Goal: Task Accomplishment & Management: Complete application form

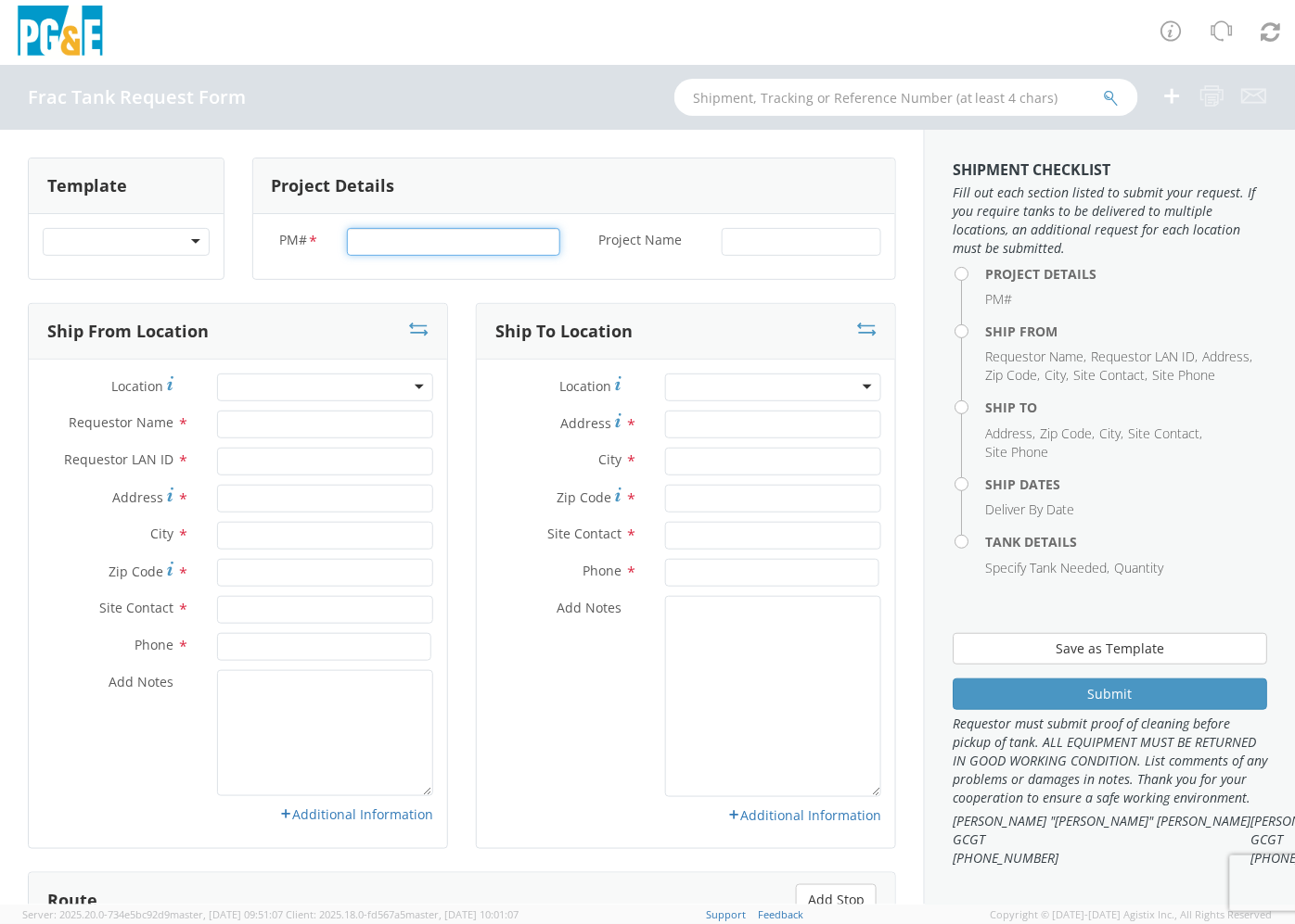
click at [390, 238] on input "PM# *" at bounding box center [453, 242] width 214 height 28
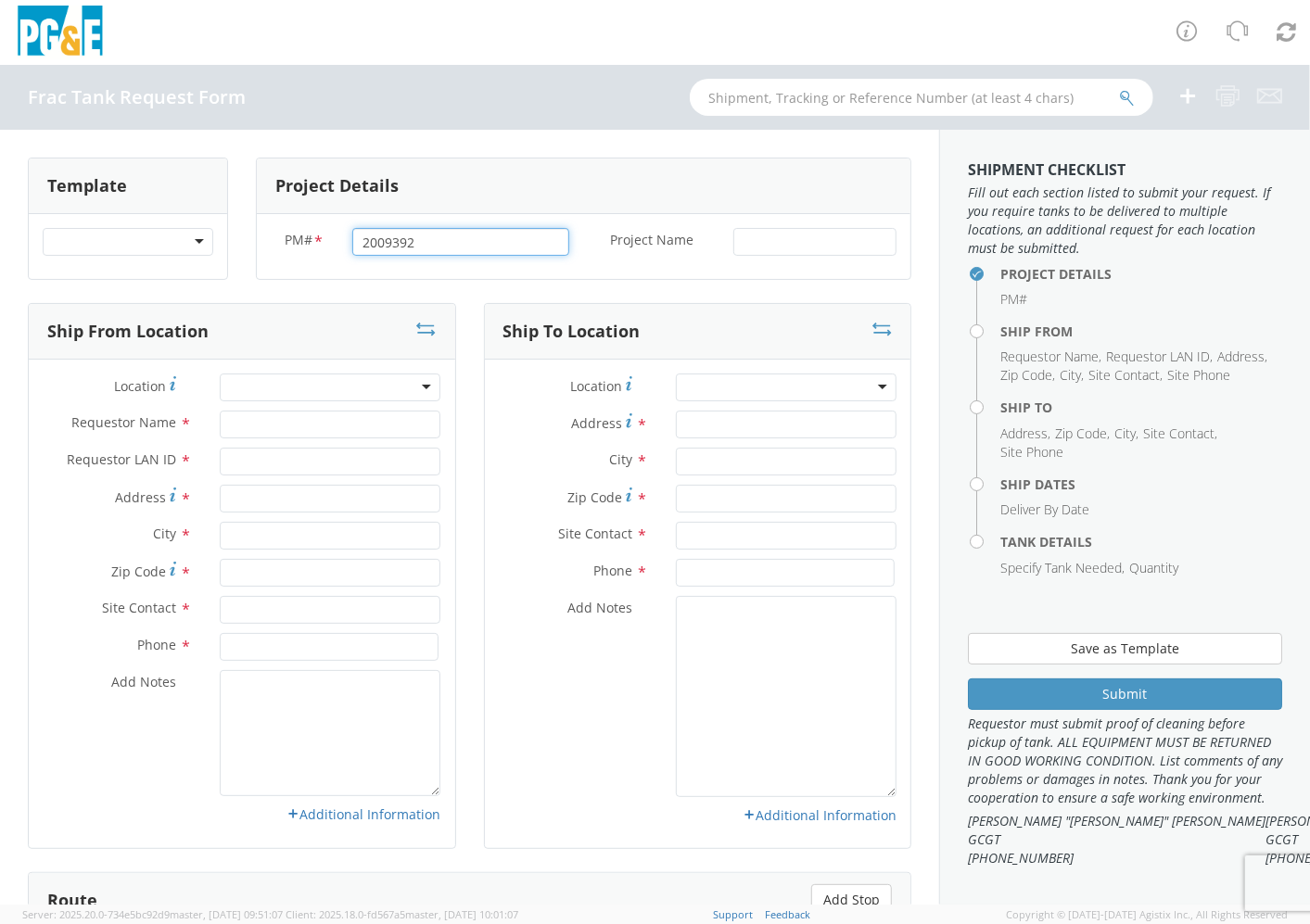
type input "2009392"
type input "Topock CS LOCW-A Maintenance"
click at [247, 430] on input "Requestor Name *" at bounding box center [329, 424] width 220 height 28
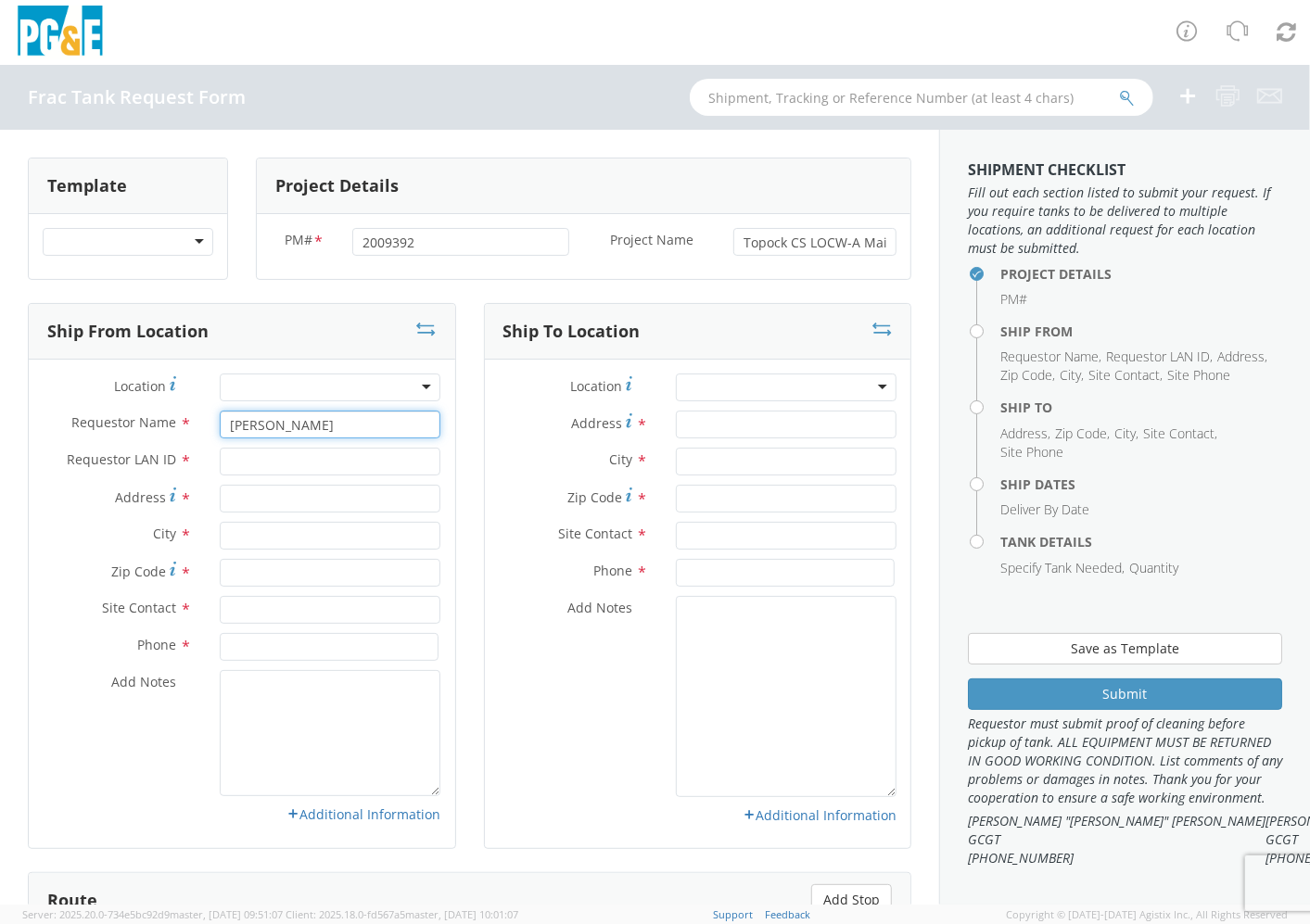
type input "[PERSON_NAME]"
type input "A6MC"
type input "16295 [PERSON_NAME]"
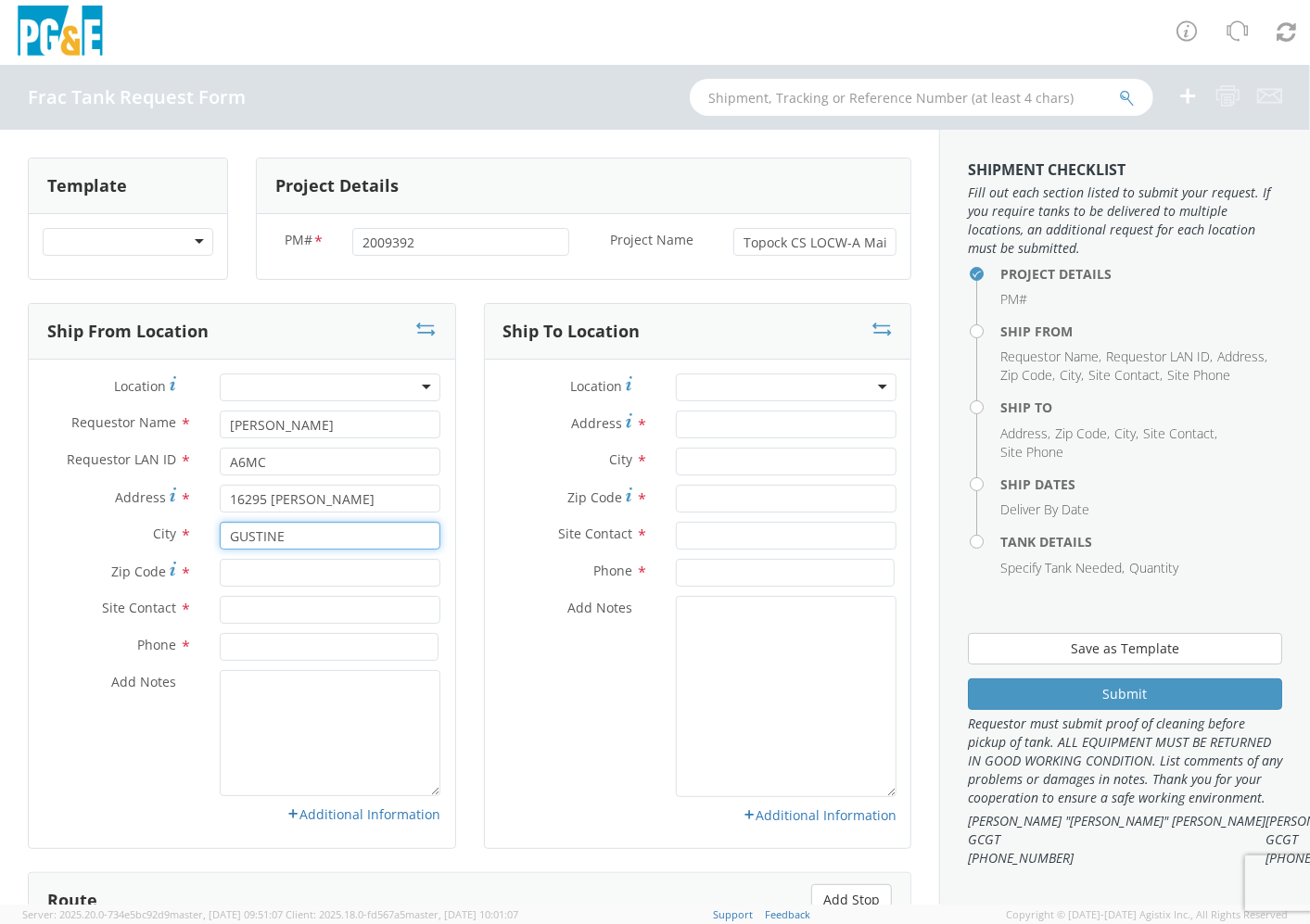
type input "GUSTINE"
type input "95332"
type input "[PERSON_NAME]"
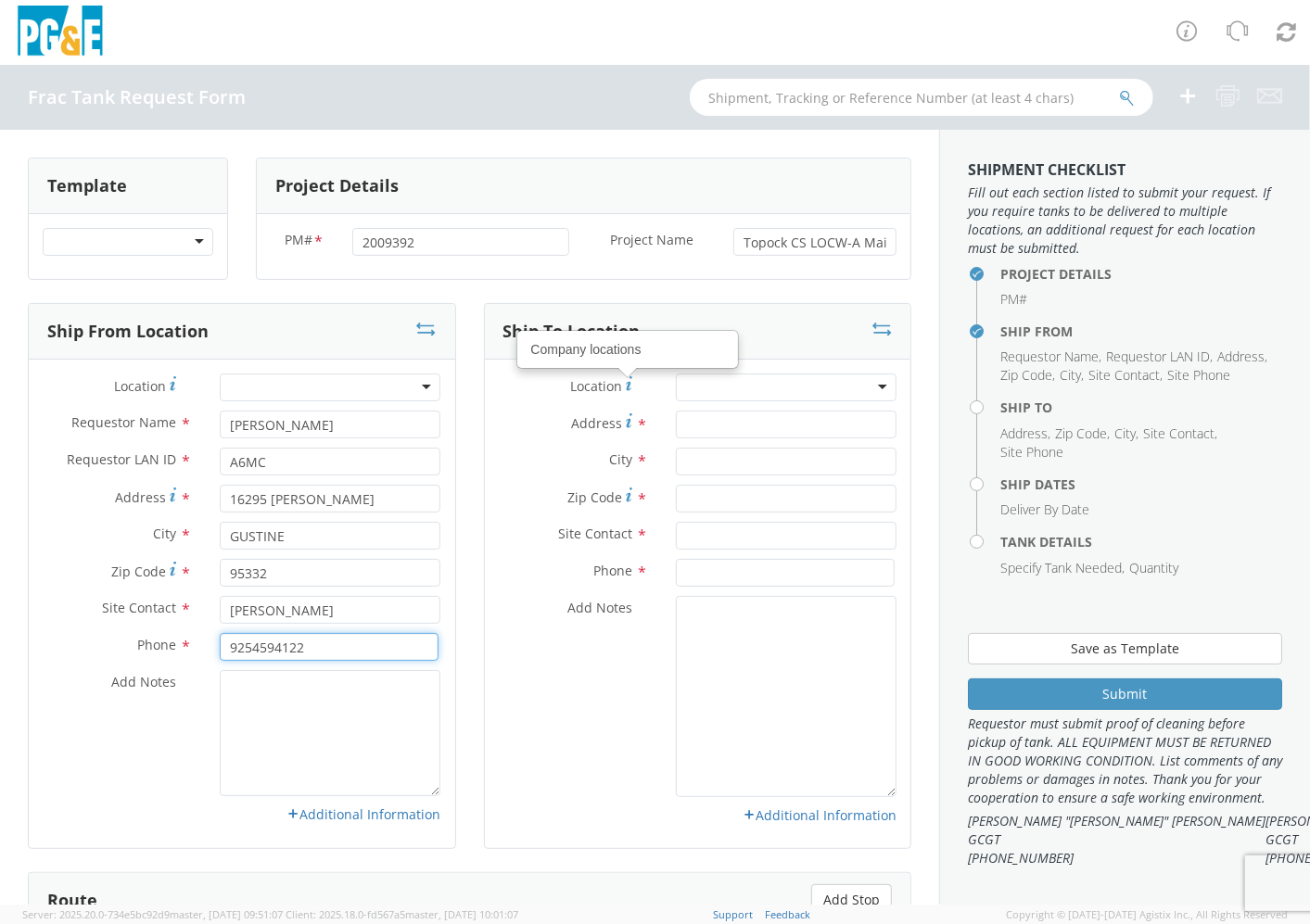
type input "9254594122"
click at [728, 428] on input "Address *" at bounding box center [786, 424] width 220 height 28
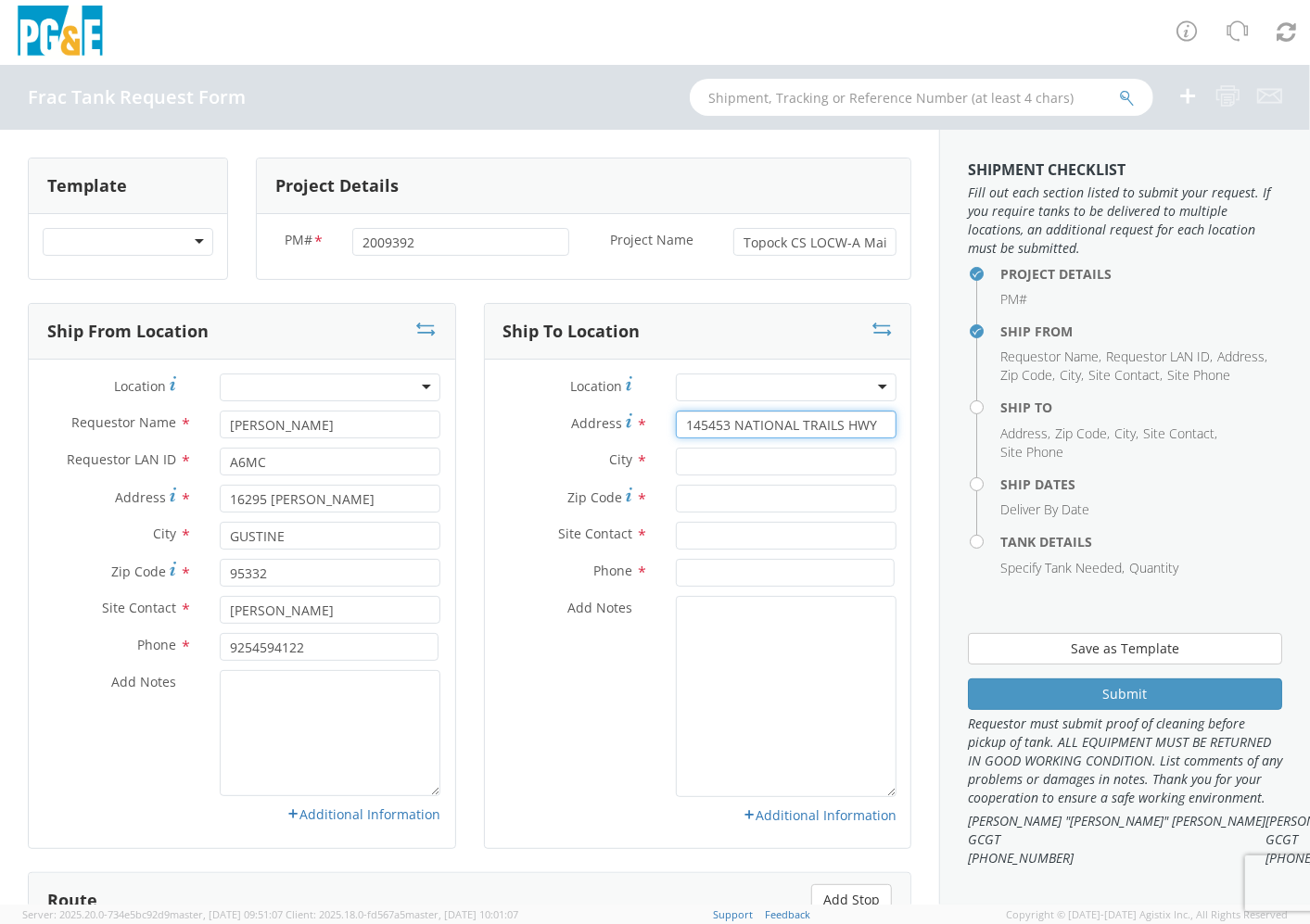
type input "145453 NATIONAL TRAILS HWY"
click at [813, 461] on input "text" at bounding box center [786, 461] width 220 height 28
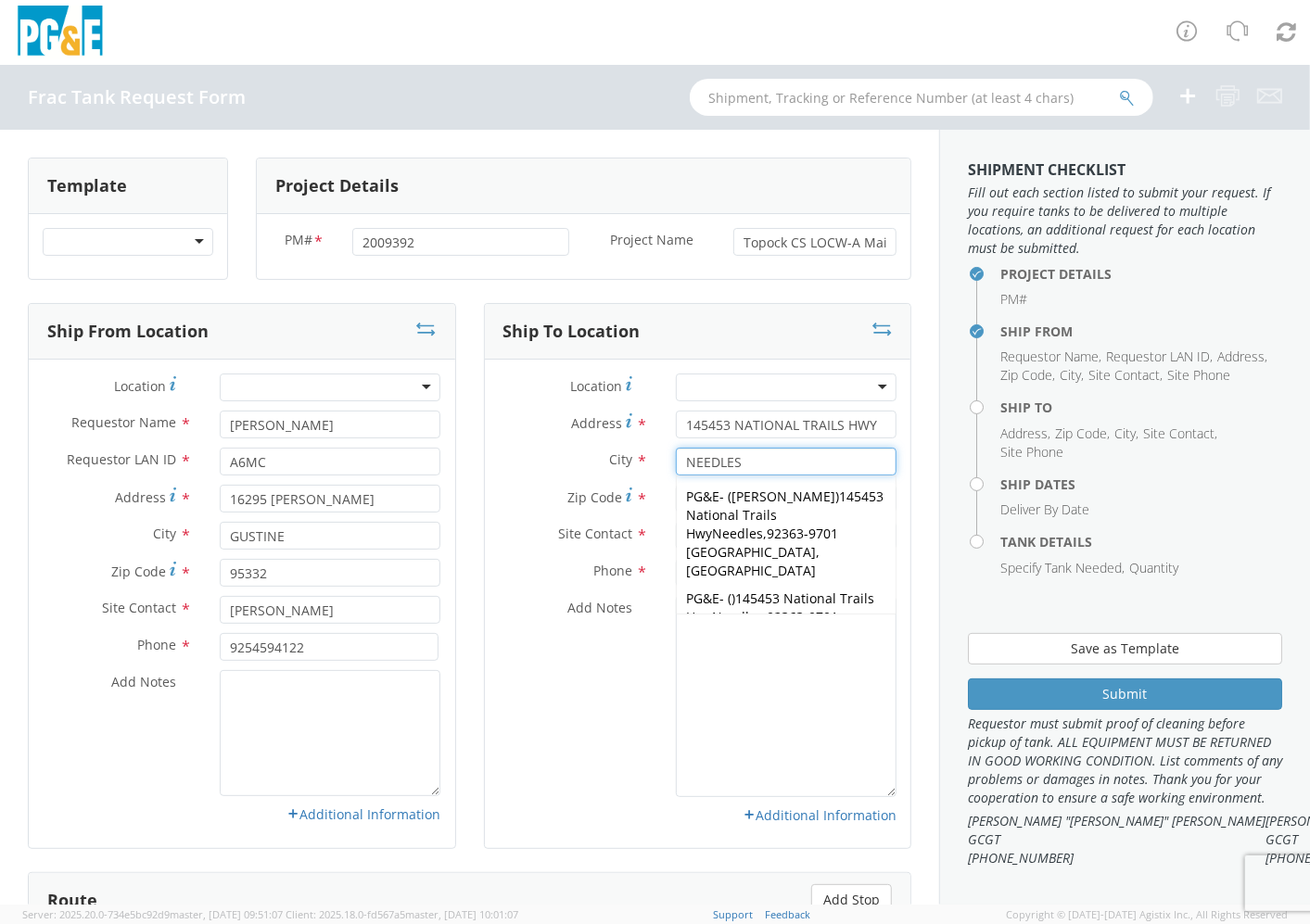
type input "NEEDLES"
click at [514, 450] on label "City *" at bounding box center [574, 459] width 177 height 24
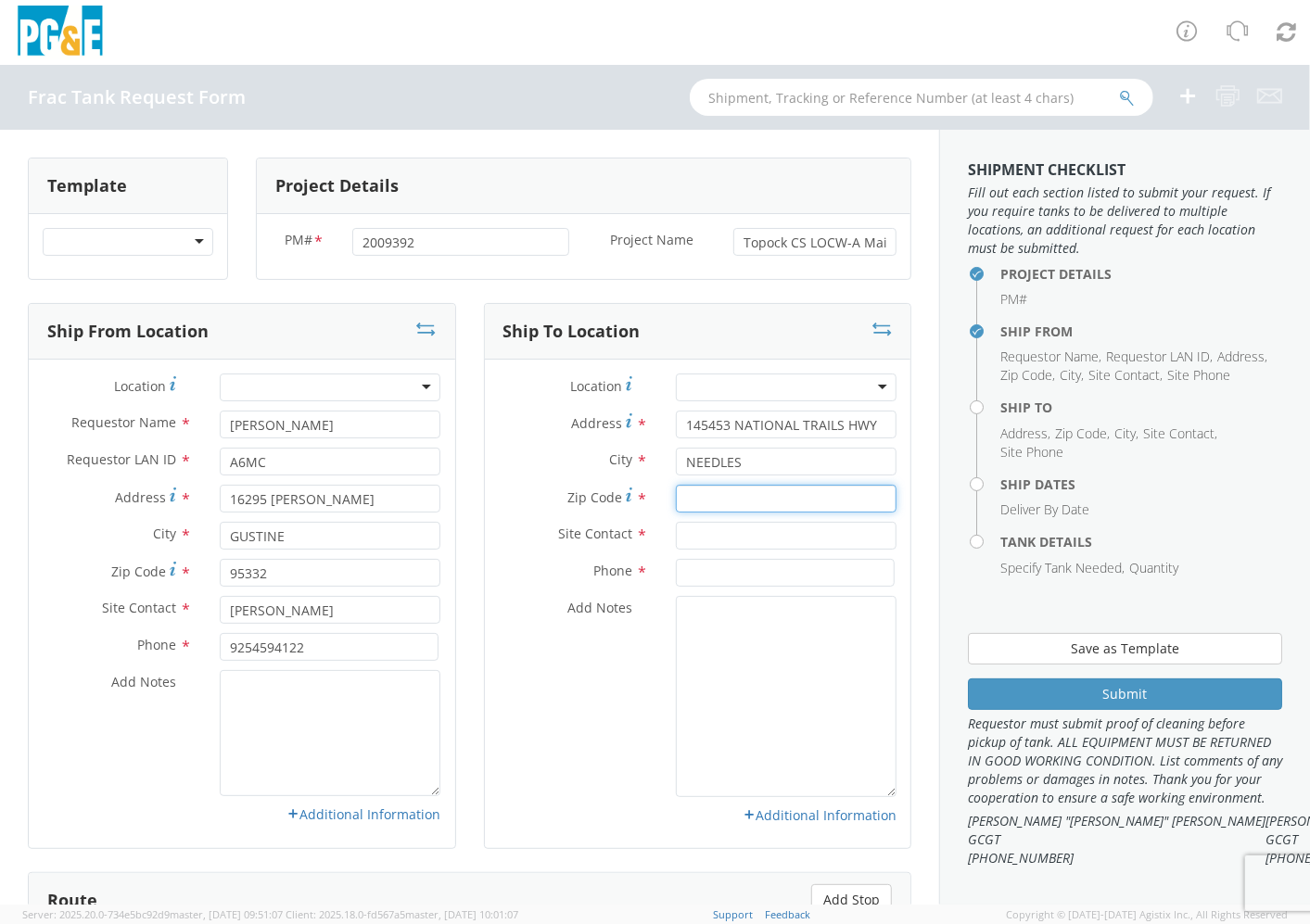
click at [743, 502] on input "Zip Code *" at bounding box center [786, 499] width 220 height 28
type input "92363"
click at [749, 536] on input "text" at bounding box center [786, 536] width 220 height 28
type input "[PERSON_NAME]"
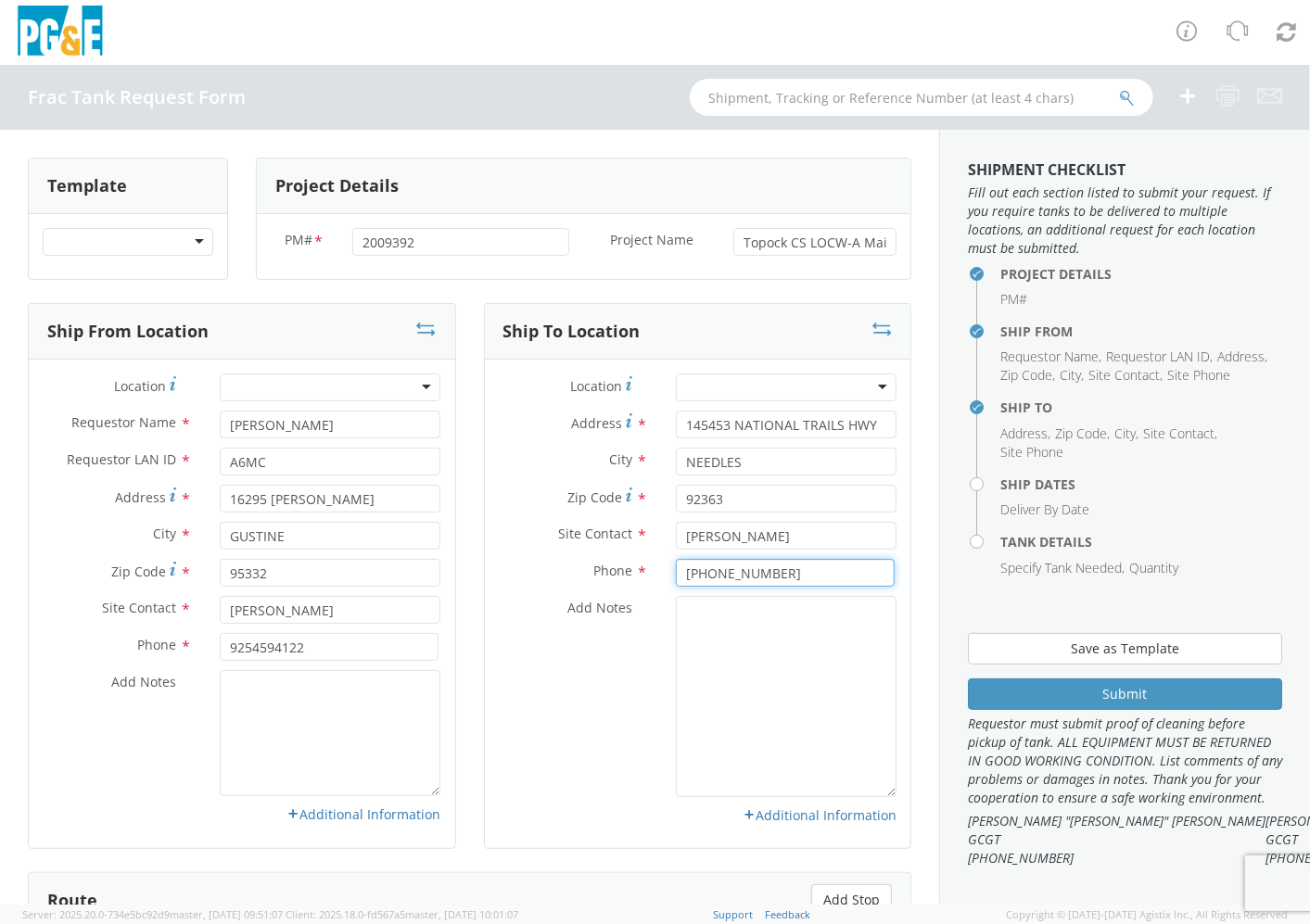
type input "[PHONE_NUMBER]"
click at [756, 640] on textarea "Add Notes *" at bounding box center [786, 697] width 220 height 201
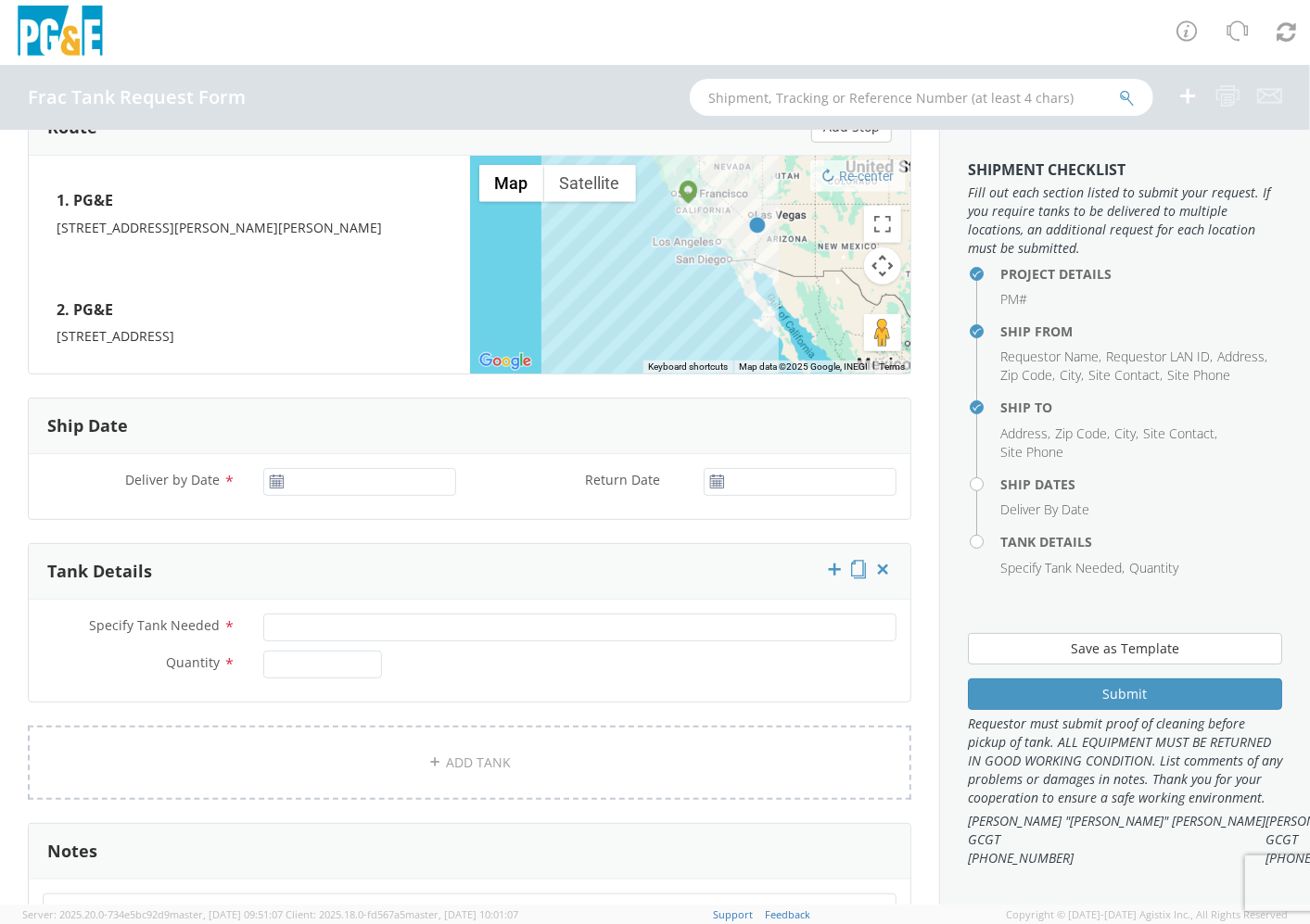
scroll to position [824, 0]
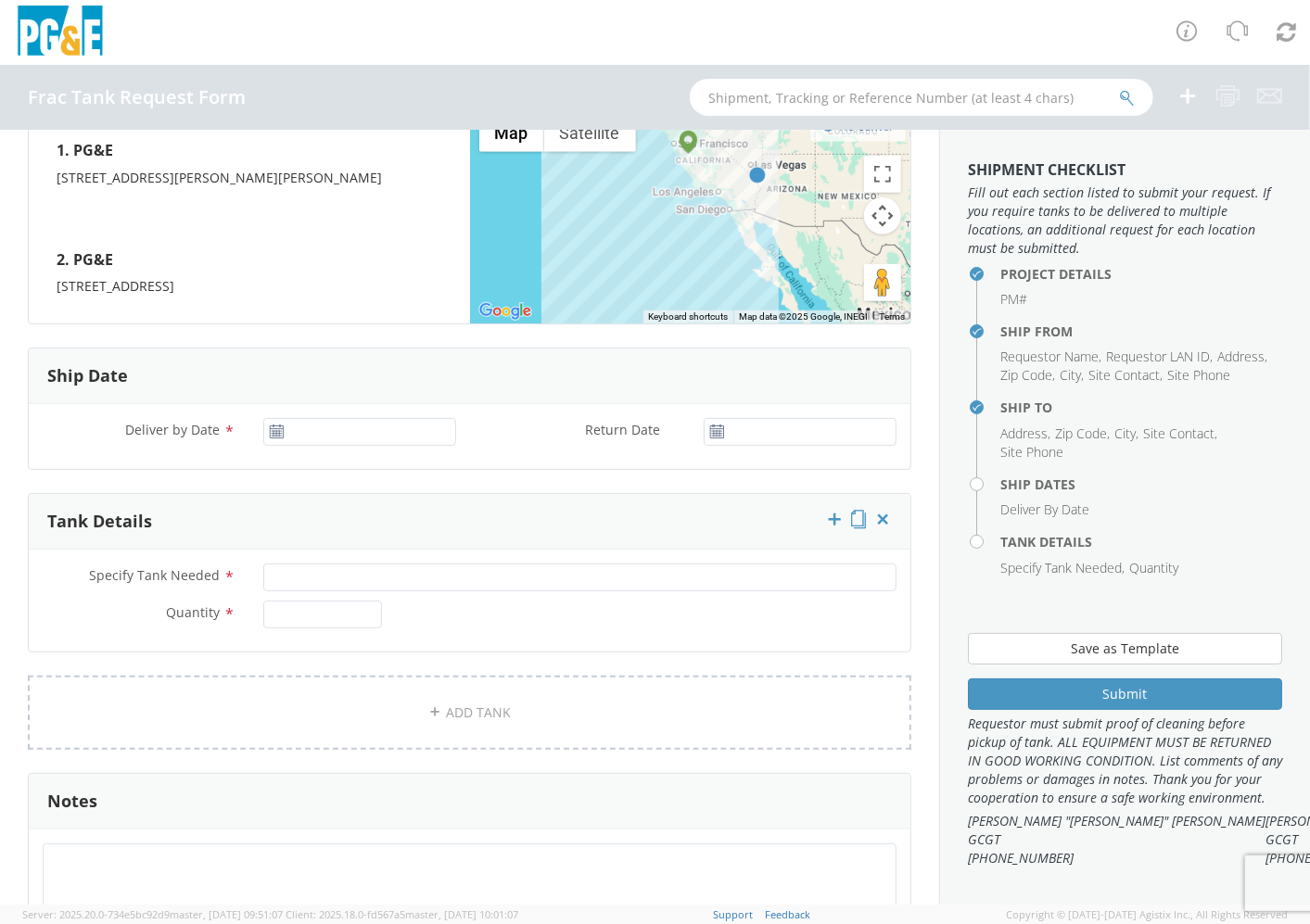
type textarea "ADDITIONAL CONTACT: [PERSON_NAME] [PHONE_NUMBER]"
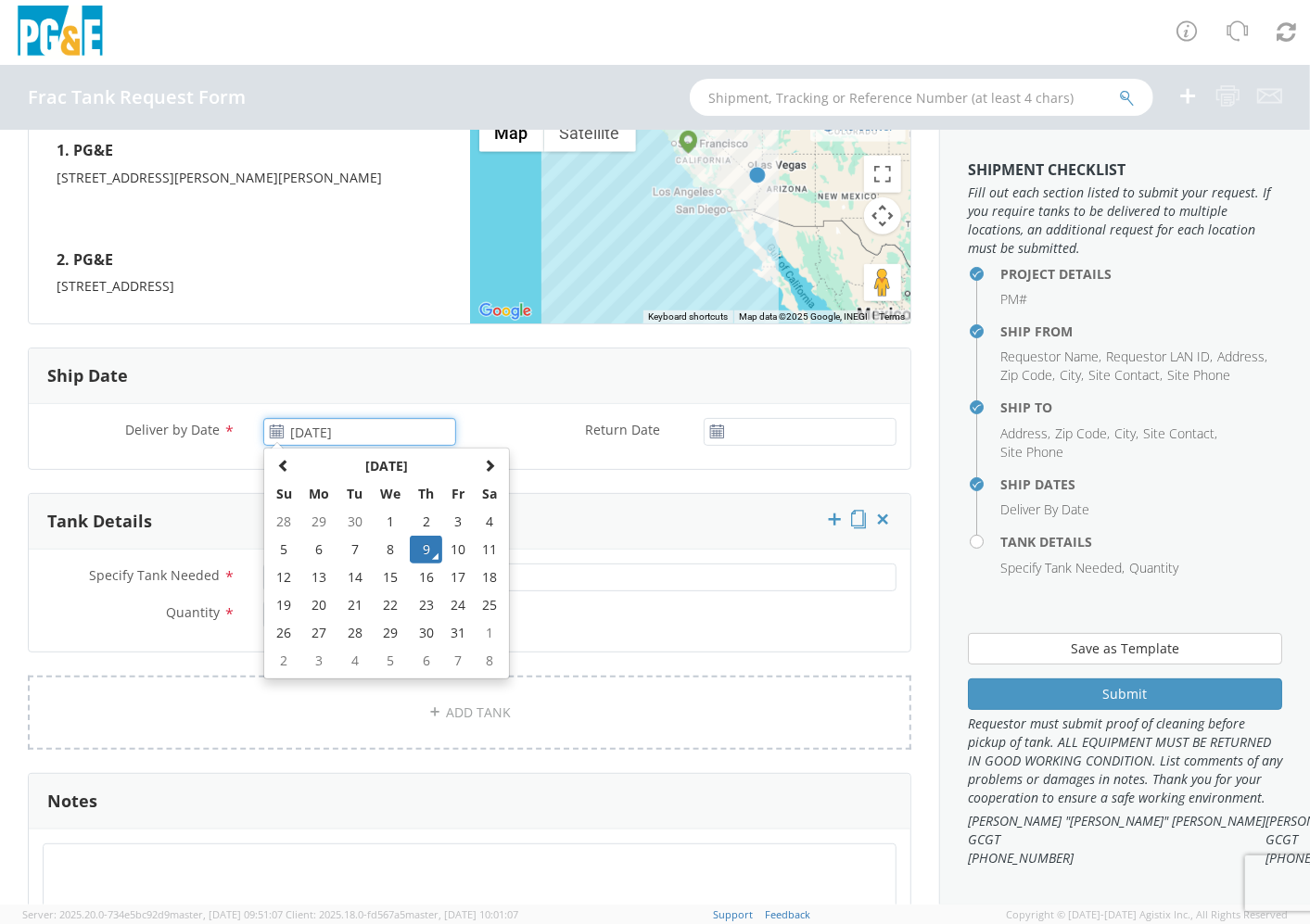
click at [376, 439] on input "[DATE]" at bounding box center [360, 432] width 193 height 28
click at [317, 582] on td "13" at bounding box center [320, 577] width 39 height 28
type input "[DATE]"
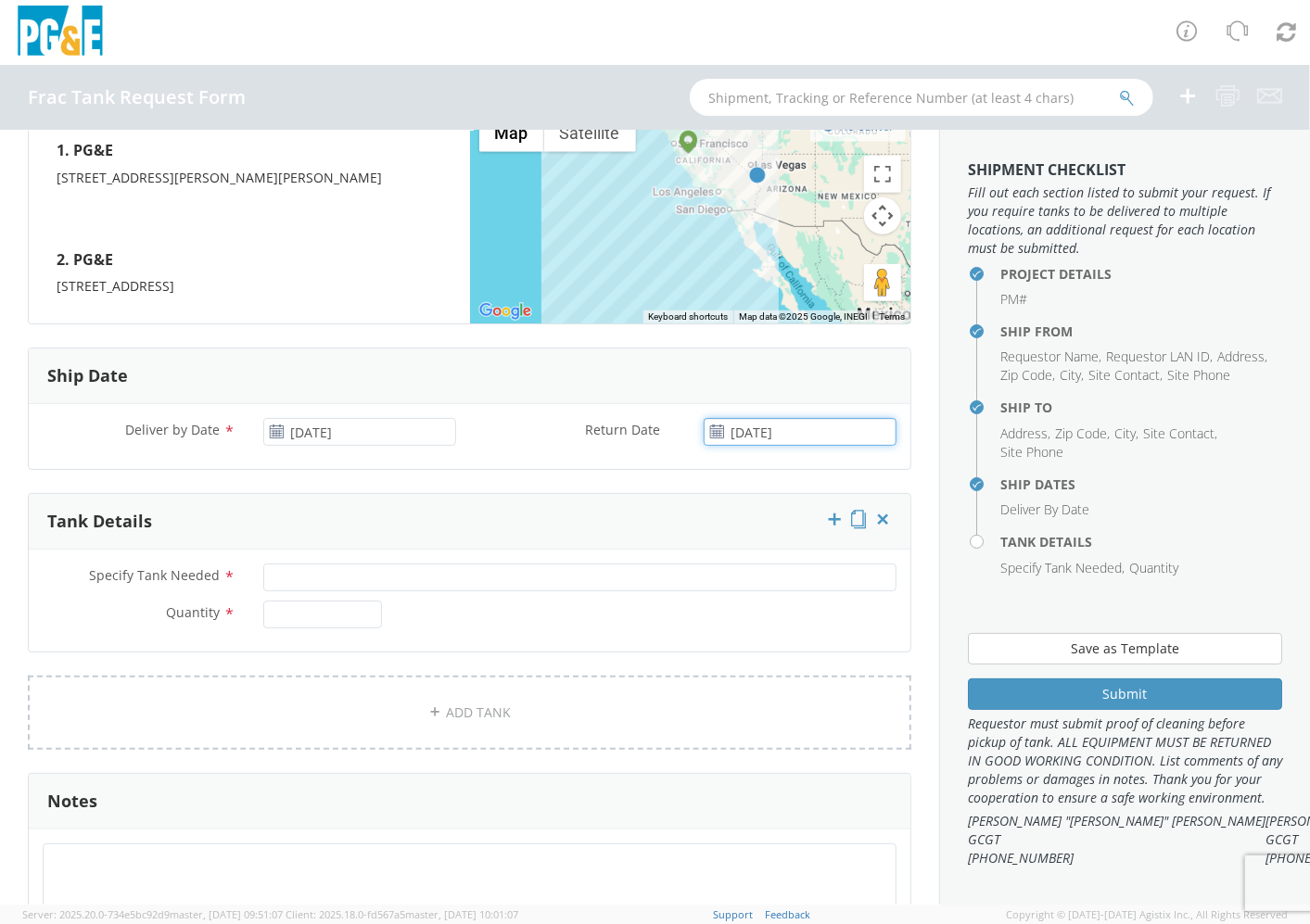
click at [801, 436] on input "[DATE]" at bounding box center [800, 432] width 193 height 28
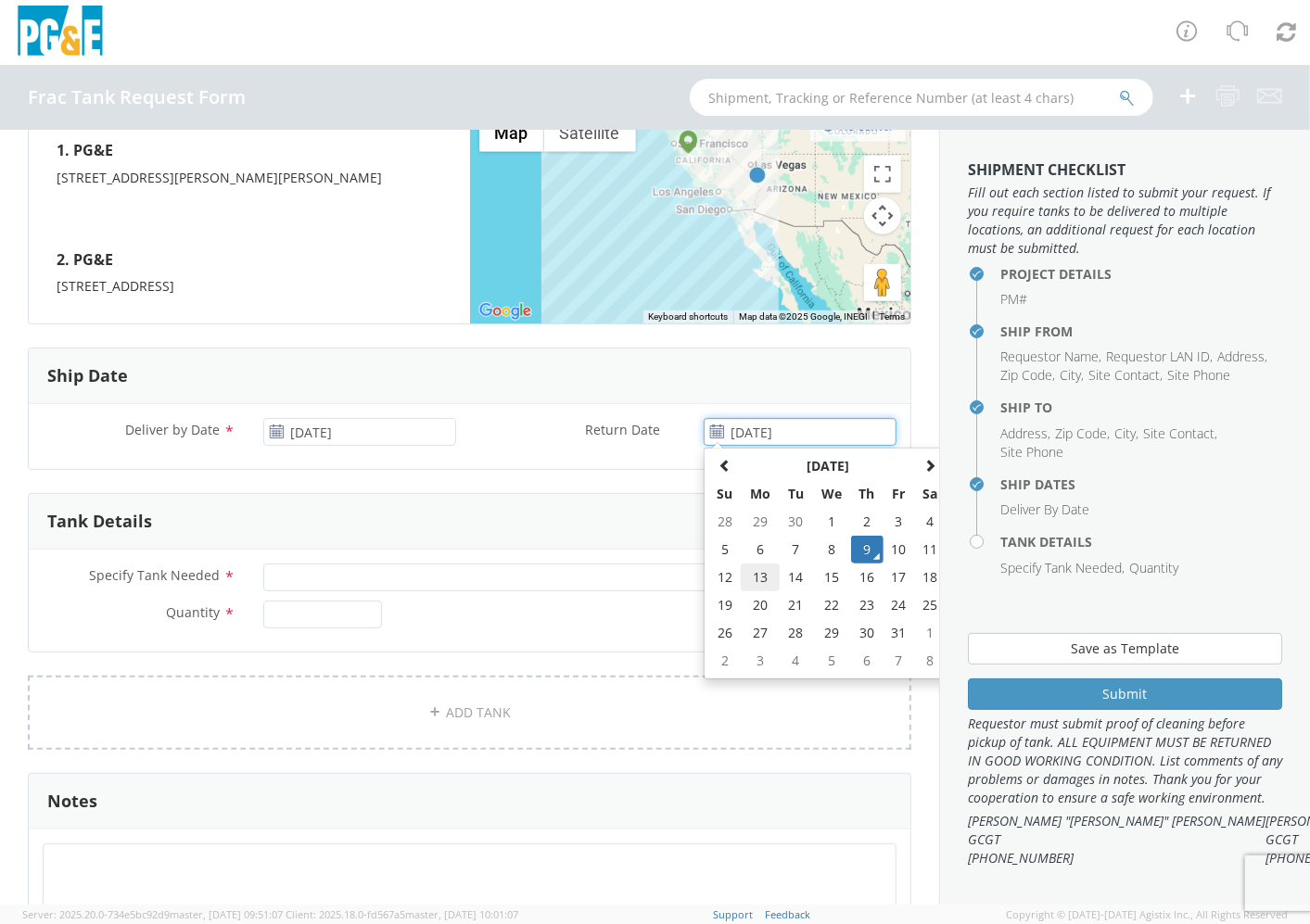
click at [756, 579] on td "13" at bounding box center [760, 577] width 39 height 28
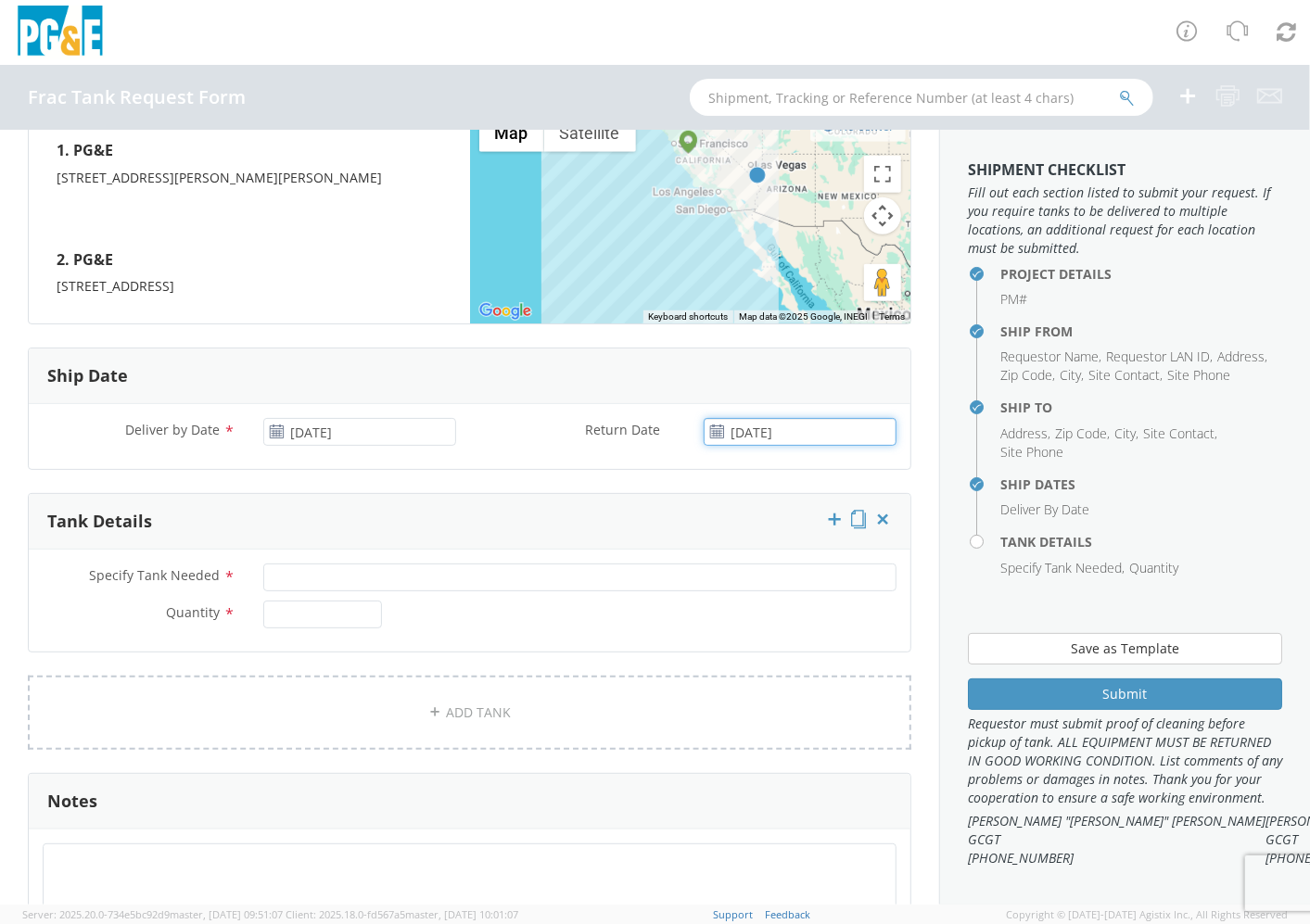
click at [876, 428] on input "[DATE]" at bounding box center [800, 432] width 193 height 28
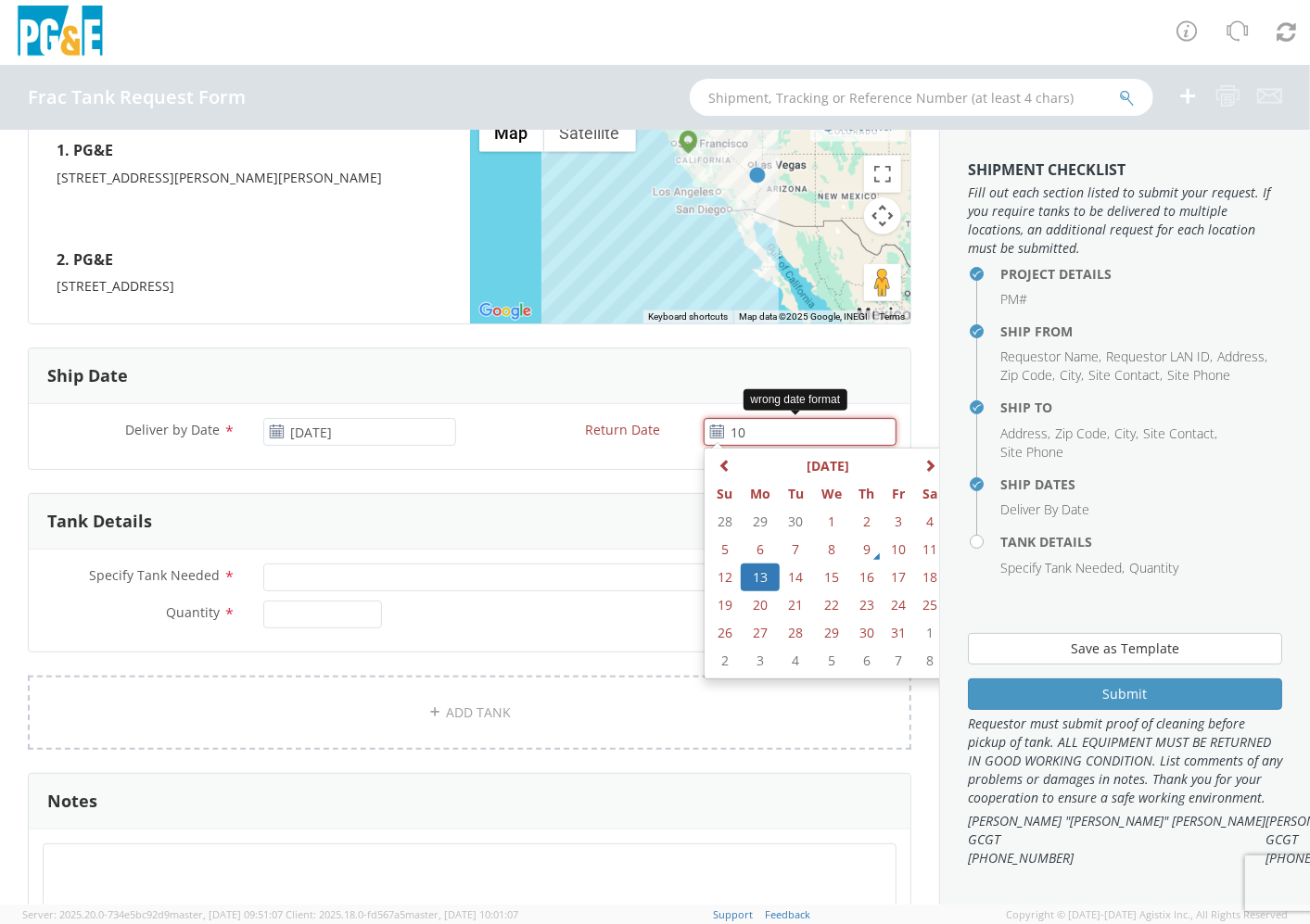
type input "1"
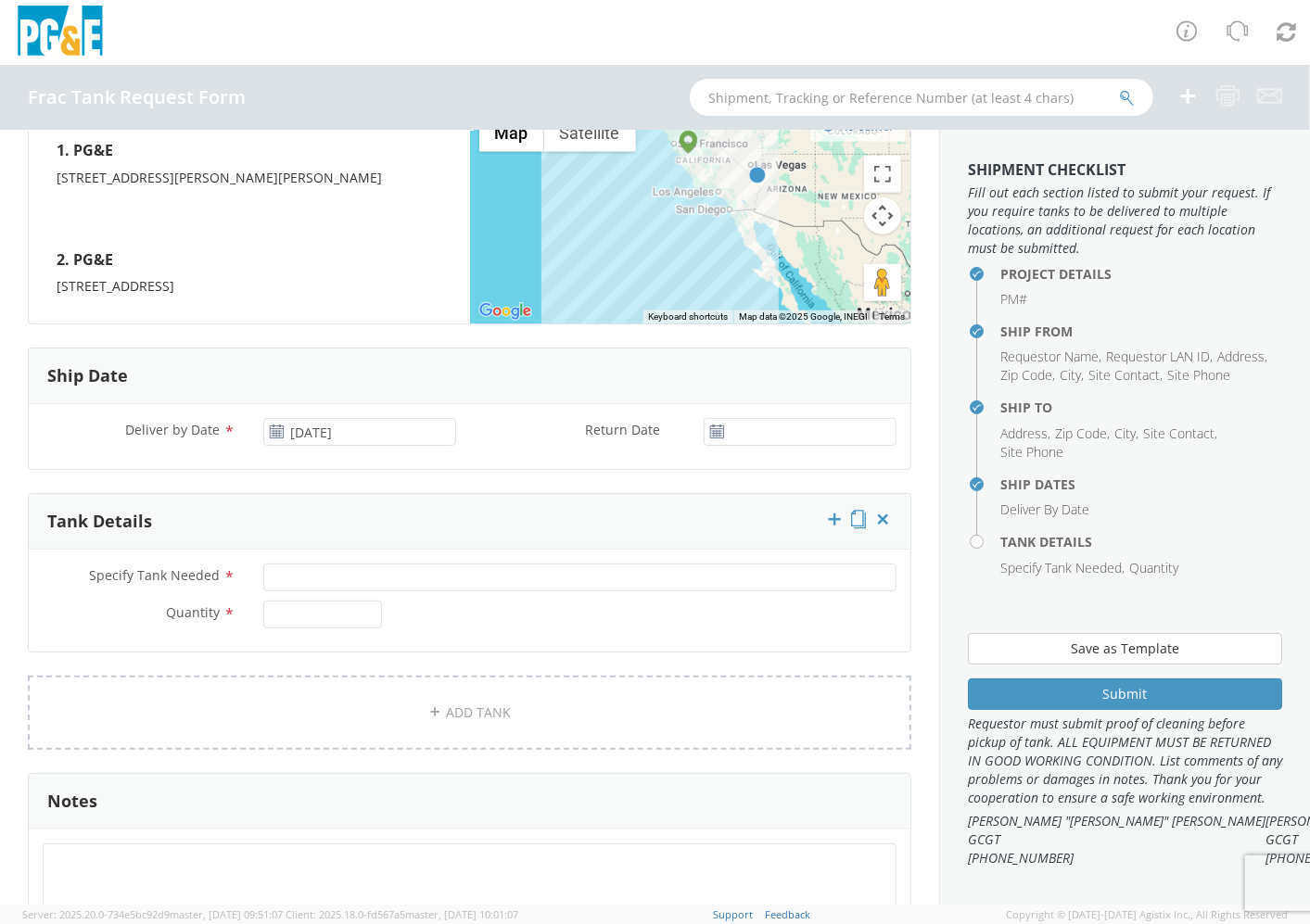
click at [604, 447] on div "Return Date *" at bounding box center [690, 437] width 442 height 37
click at [351, 589] on input "Specify Tank Needed *" at bounding box center [580, 577] width 634 height 28
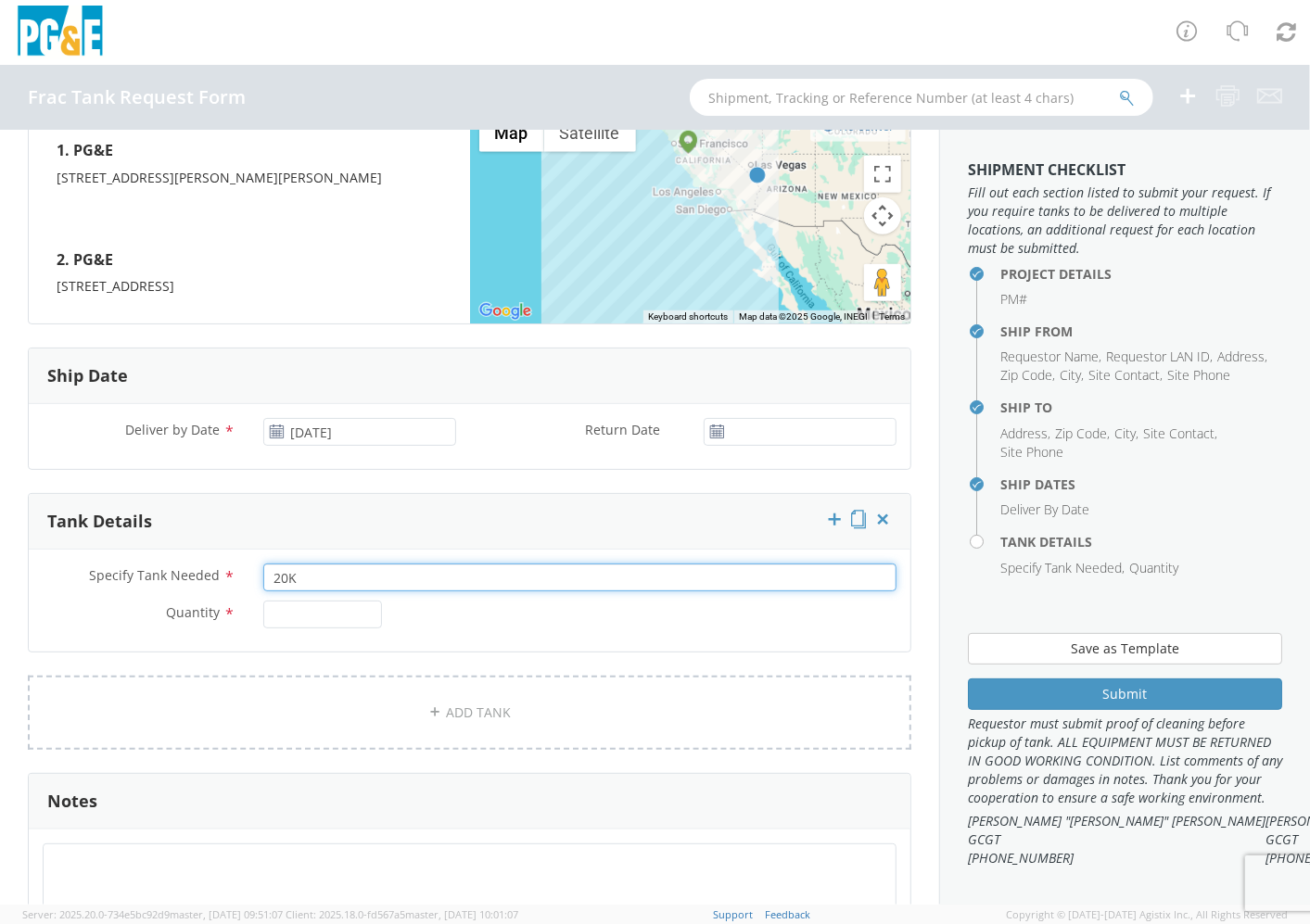
type input "20K"
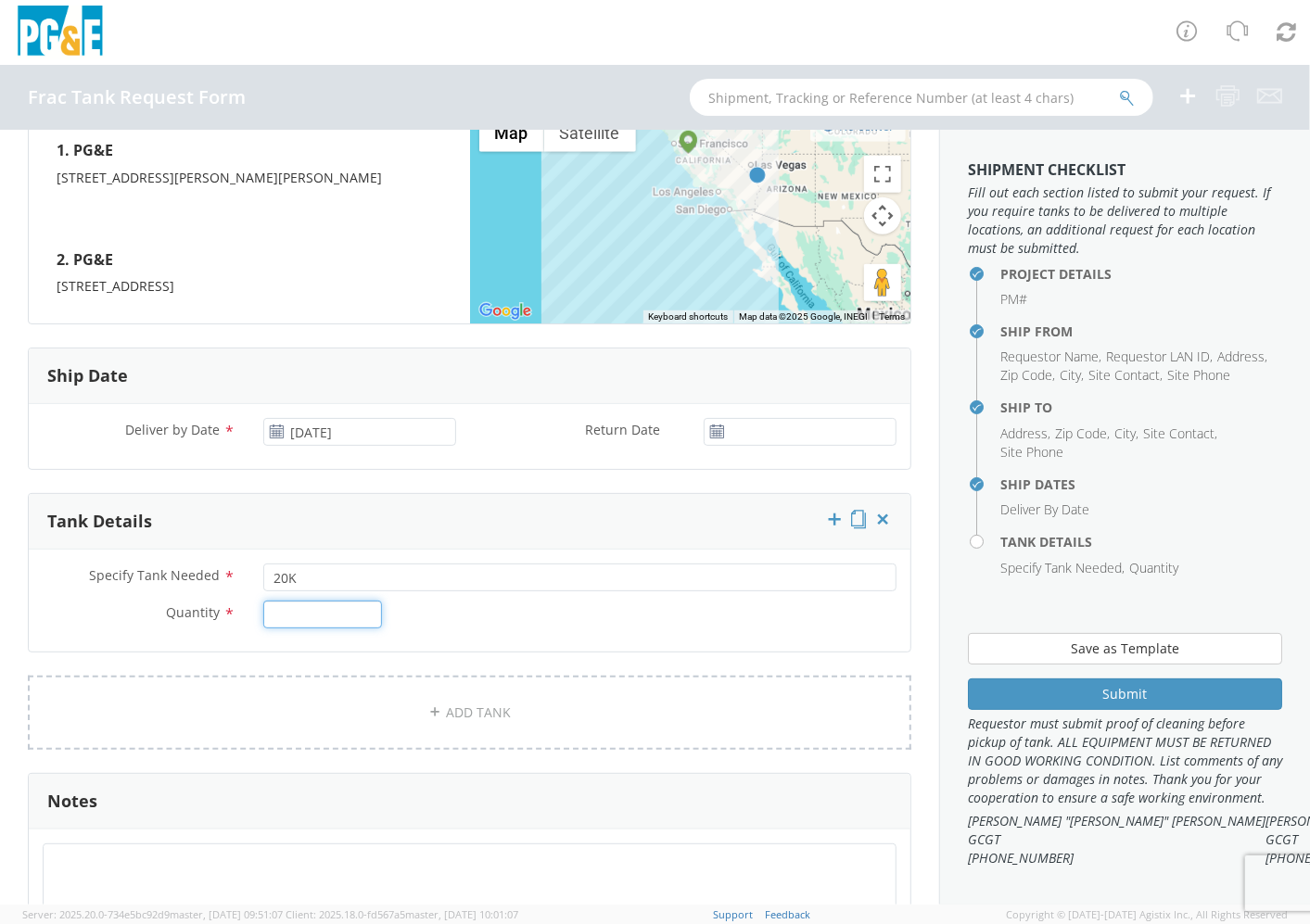
click at [350, 605] on input "Quantity *" at bounding box center [323, 614] width 119 height 28
type input "1"
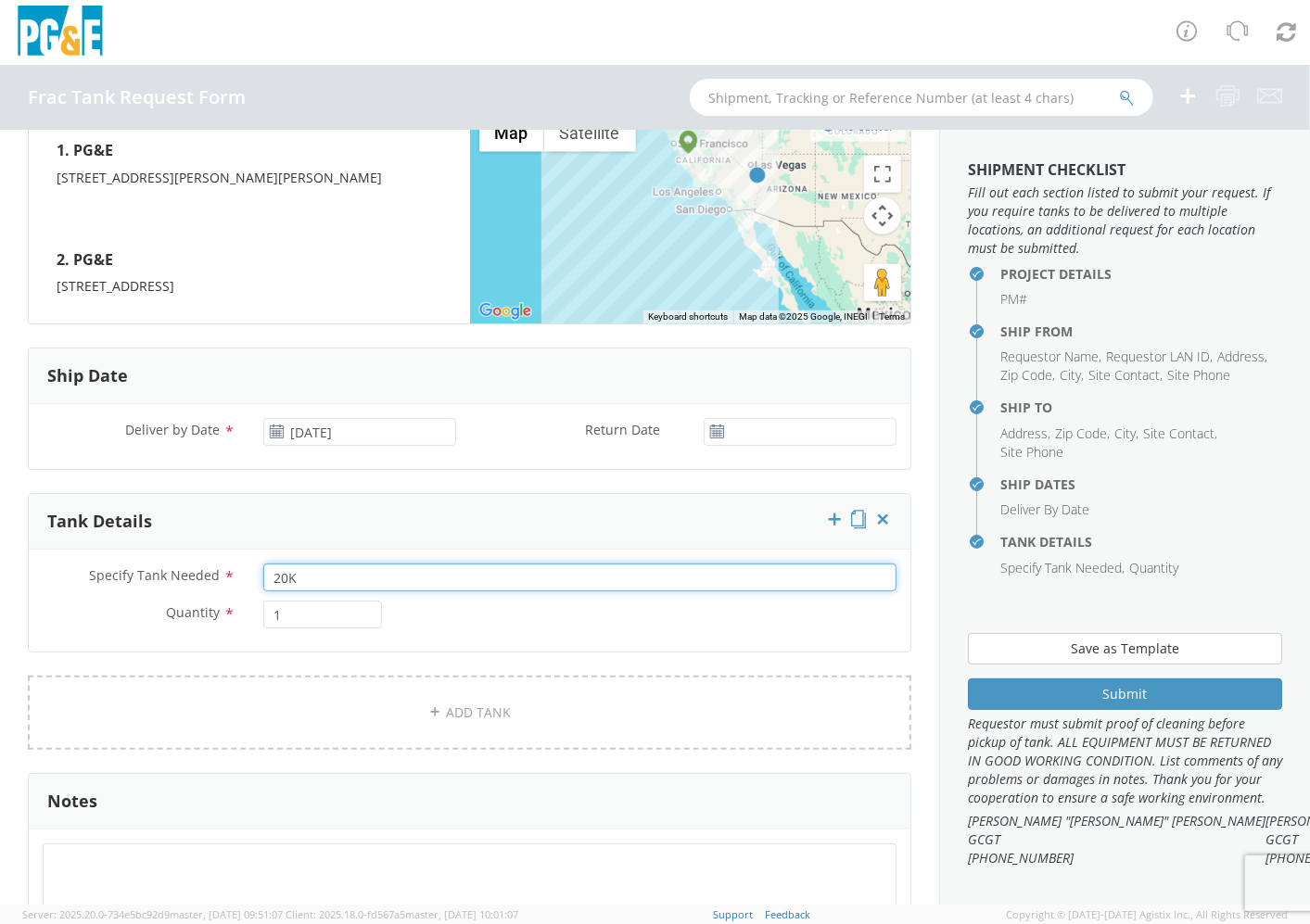
click at [263, 581] on input "20K" at bounding box center [580, 577] width 634 height 28
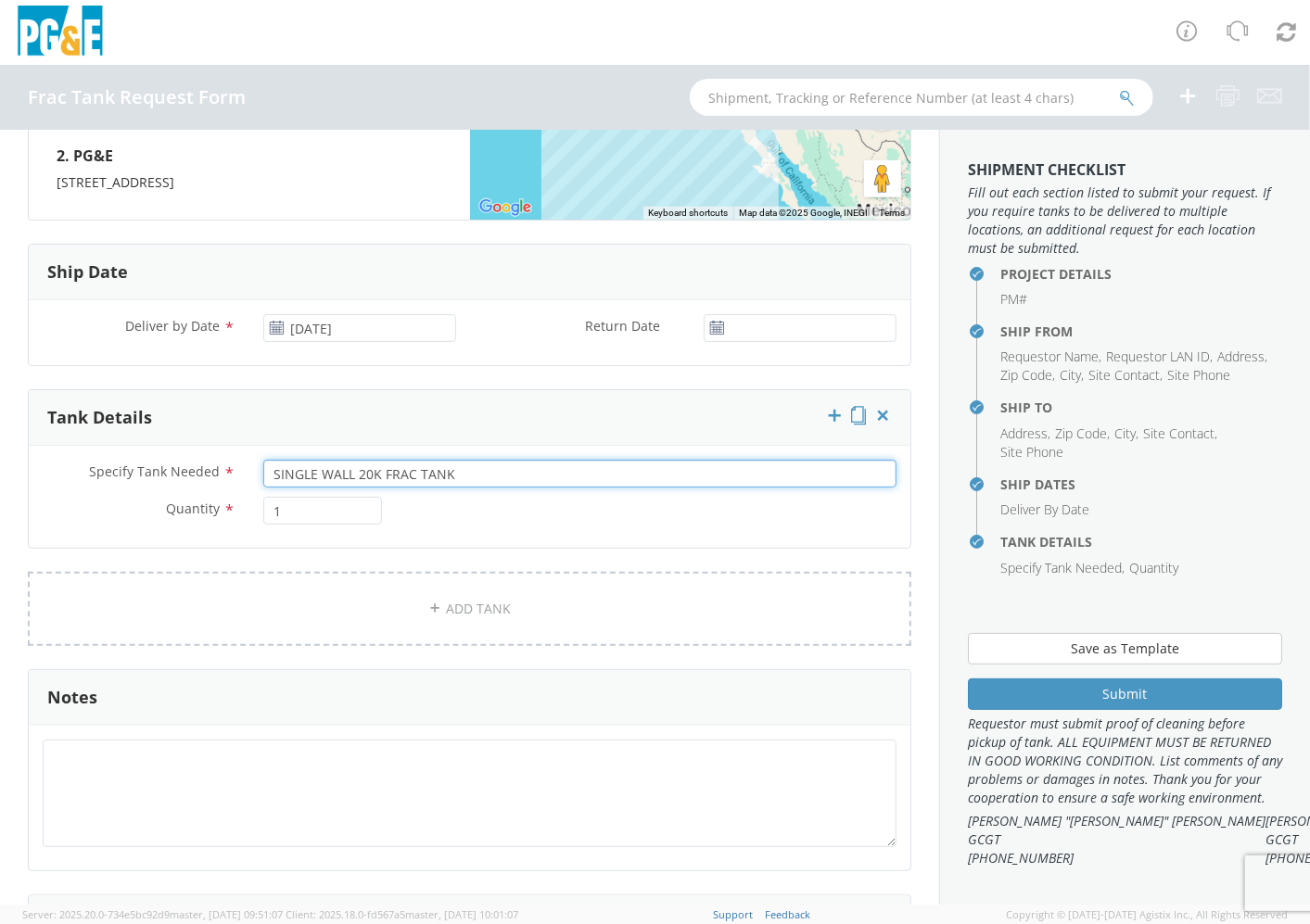
scroll to position [1030, 0]
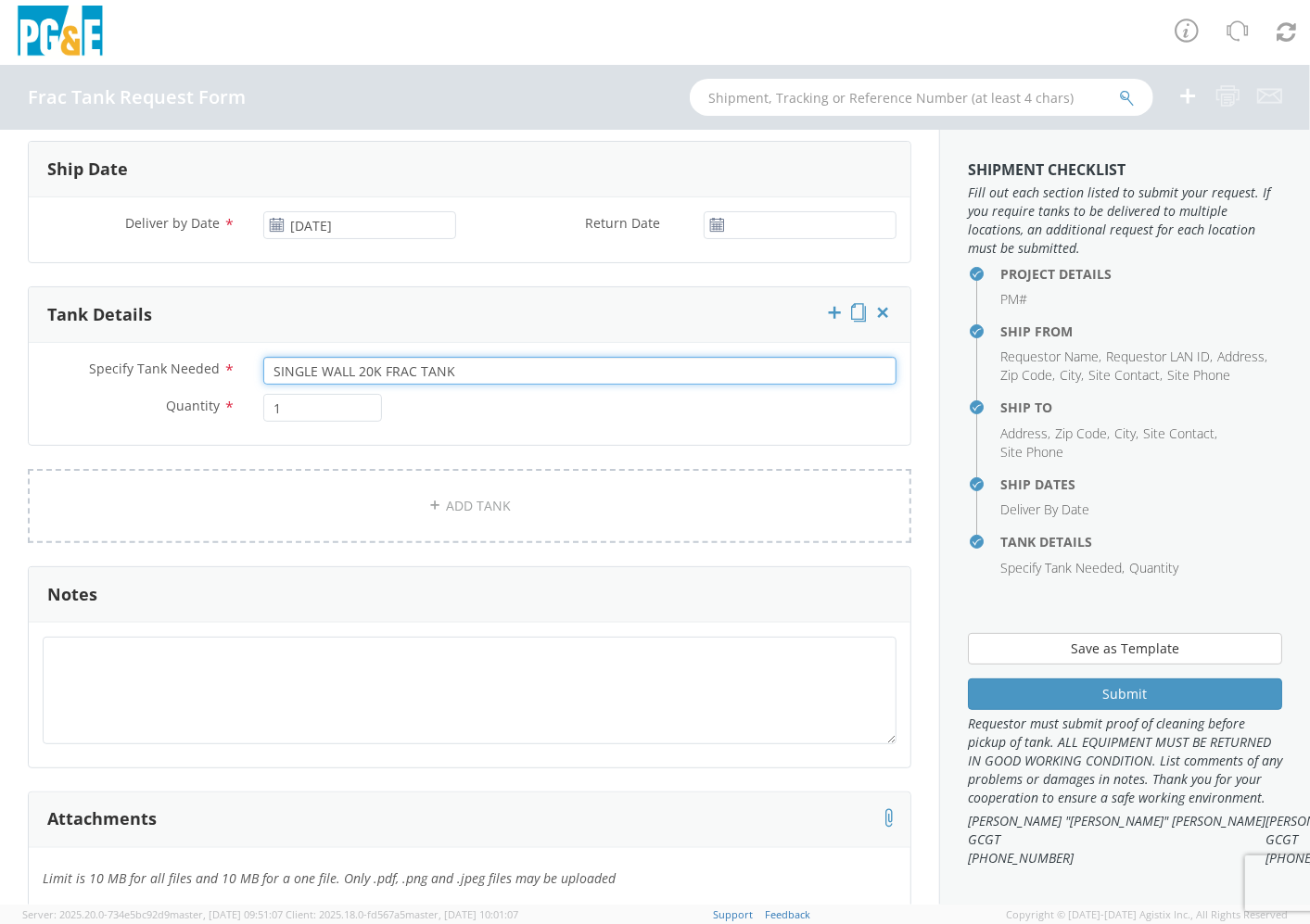
type input "SINGLE WALL 20K FRAC TANK"
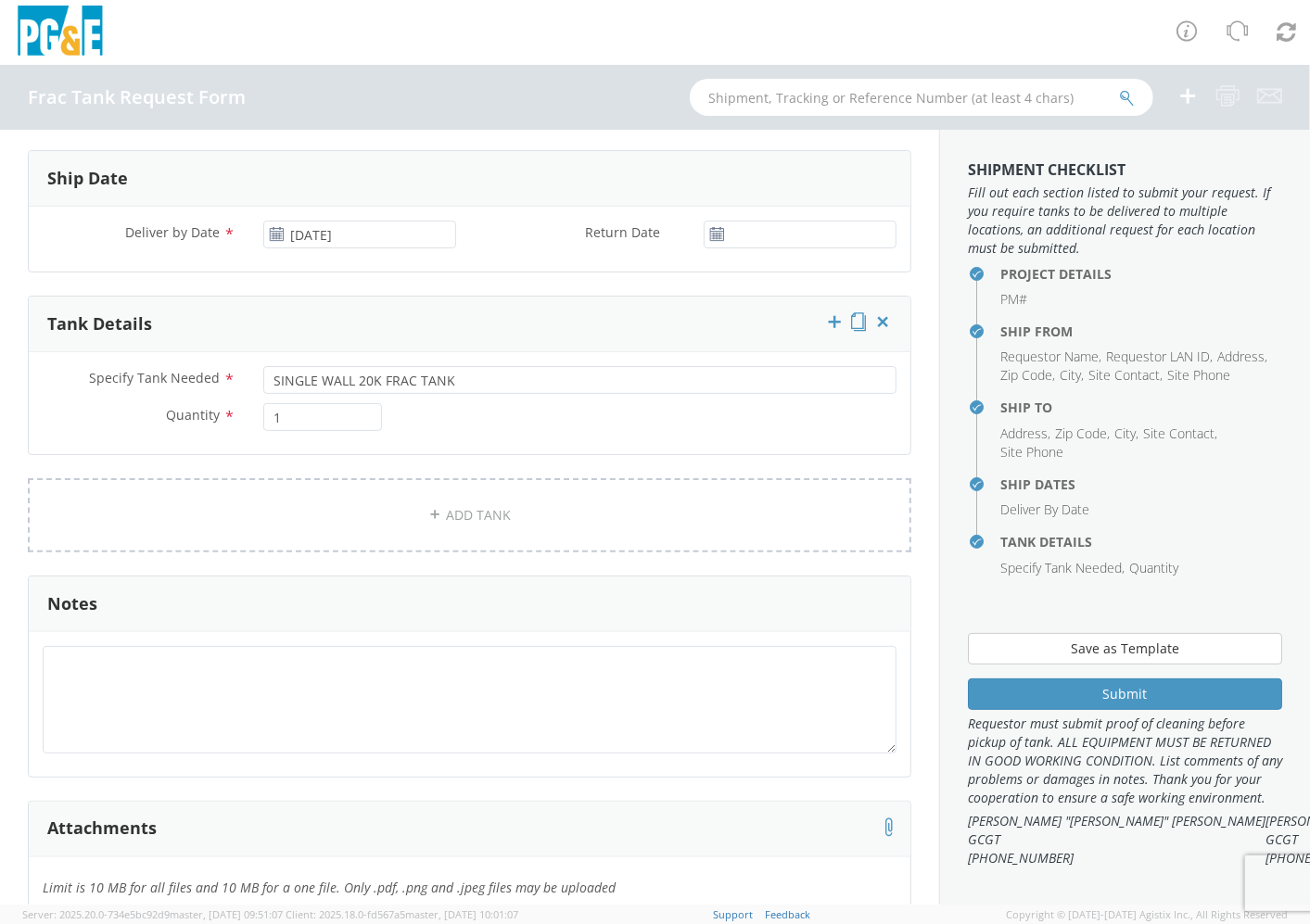
scroll to position [1133, 0]
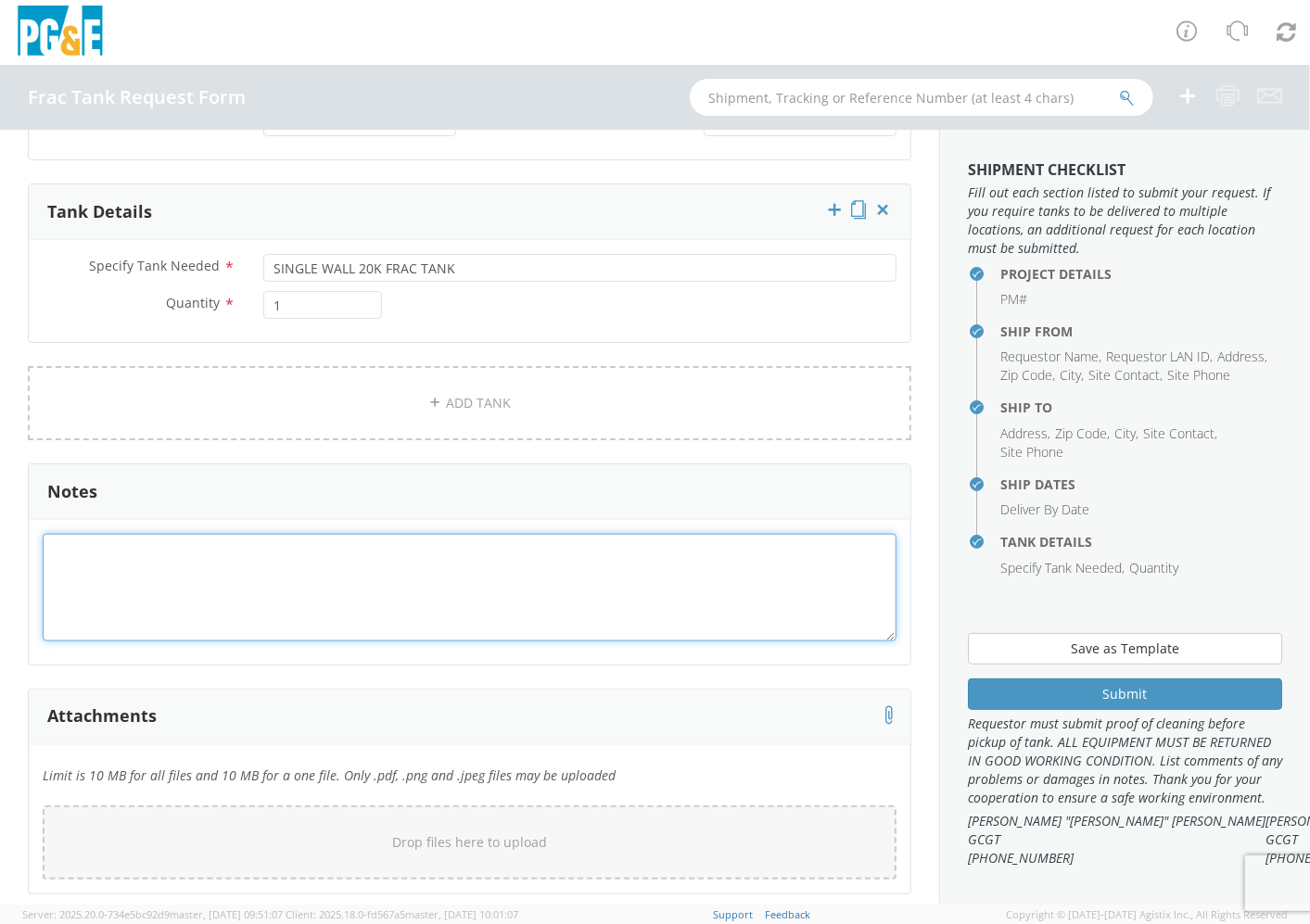
click at [595, 599] on textarea at bounding box center [470, 587] width 854 height 106
type textarea "p"
type textarea "Please bring berm."
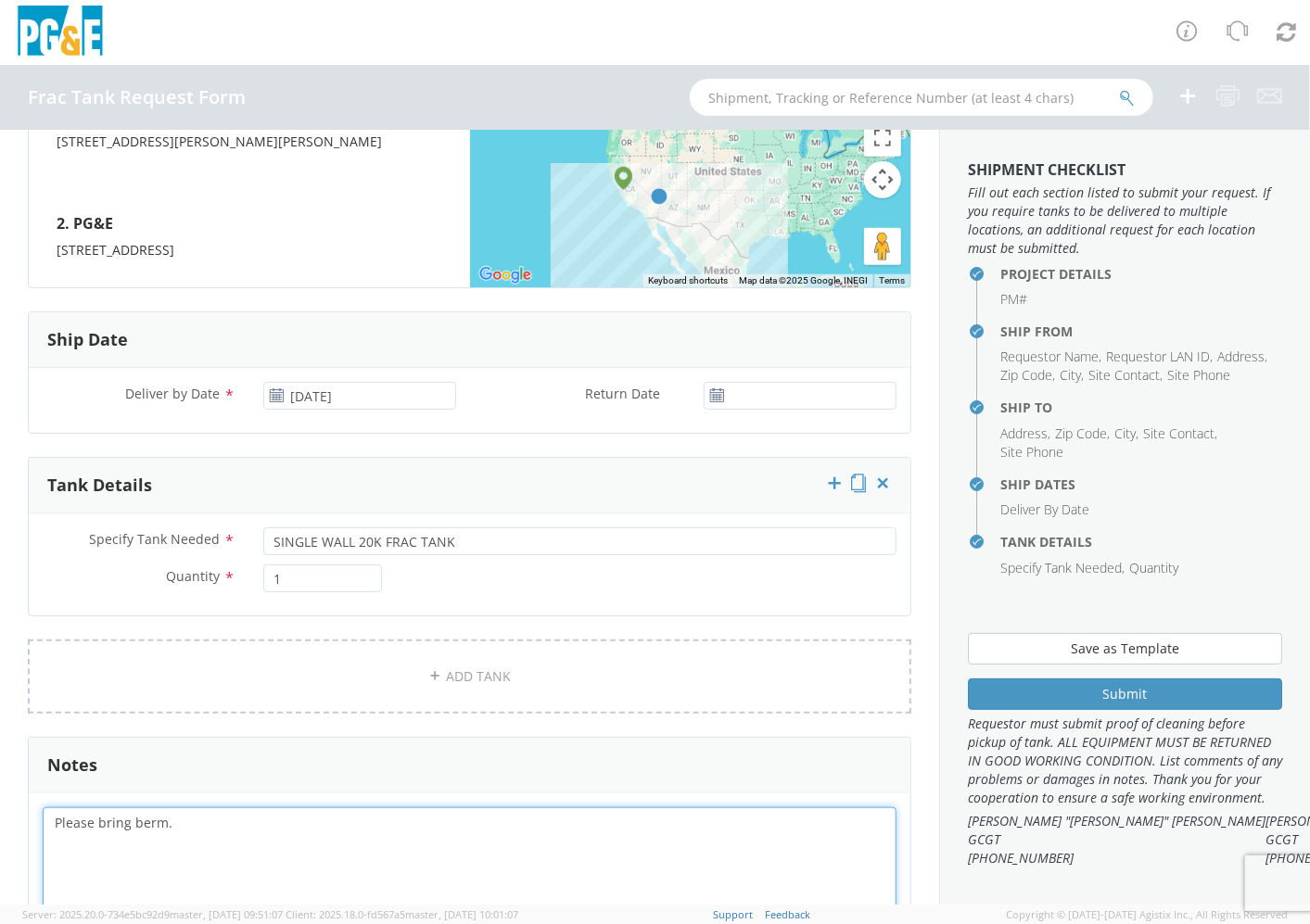
scroll to position [824, 0]
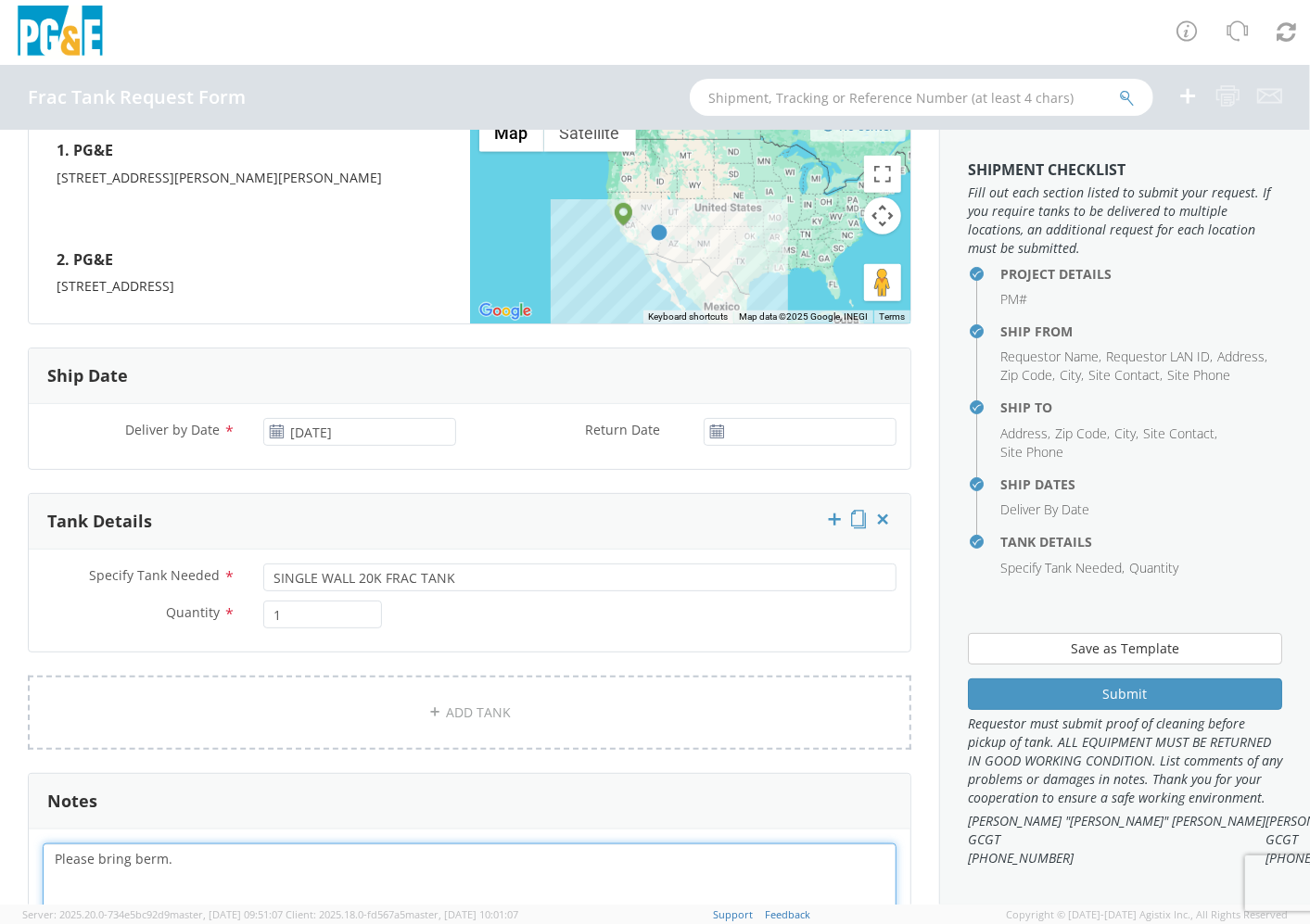
drag, startPoint x: 282, startPoint y: 867, endPoint x: 0, endPoint y: 848, distance: 282.6
click at [0, 855] on html "annexa Batch Shipping Guide Created with Sketch. calendar Created with Sketch." at bounding box center [655, 462] width 1310 height 924
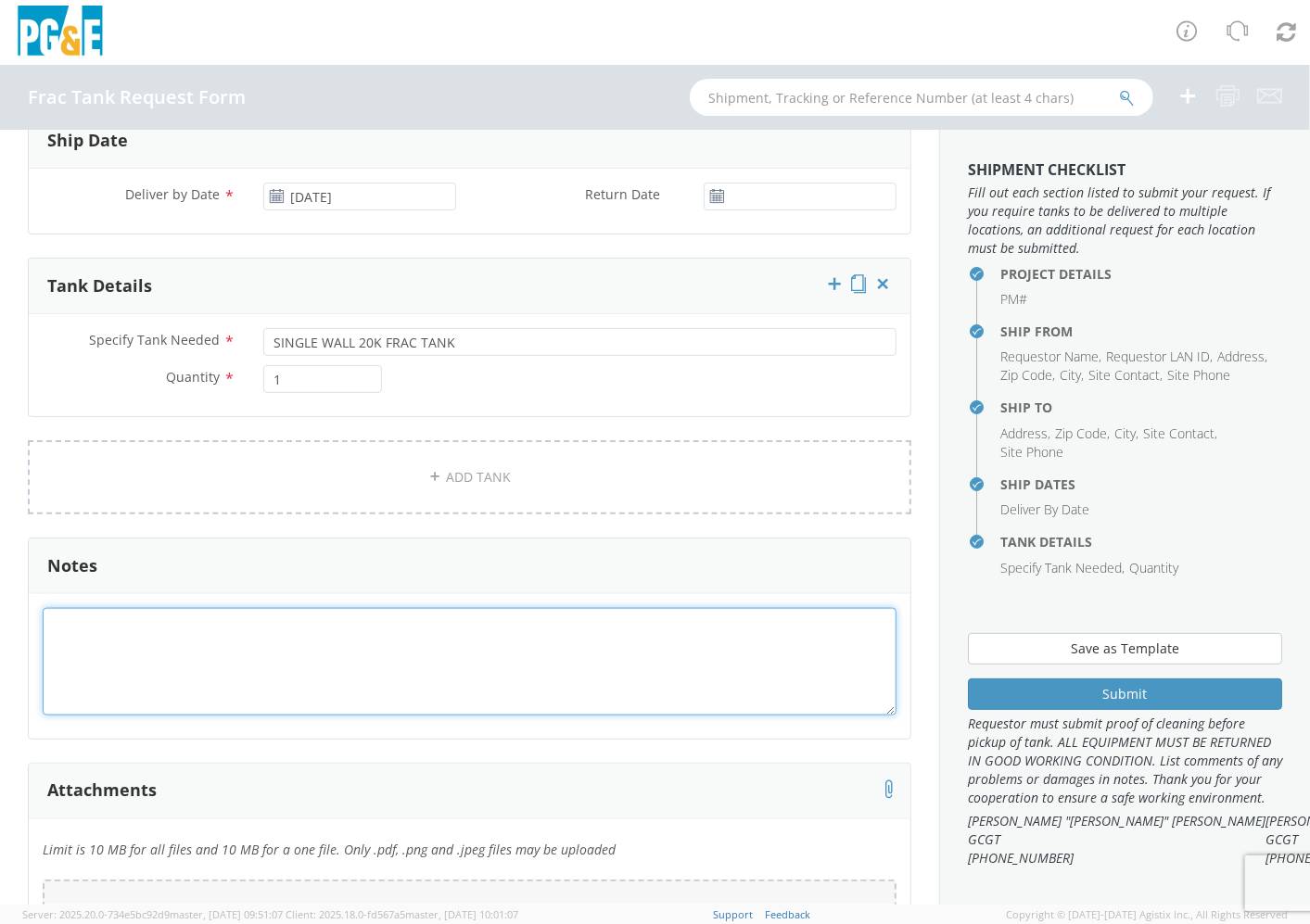
scroll to position [1328, 0]
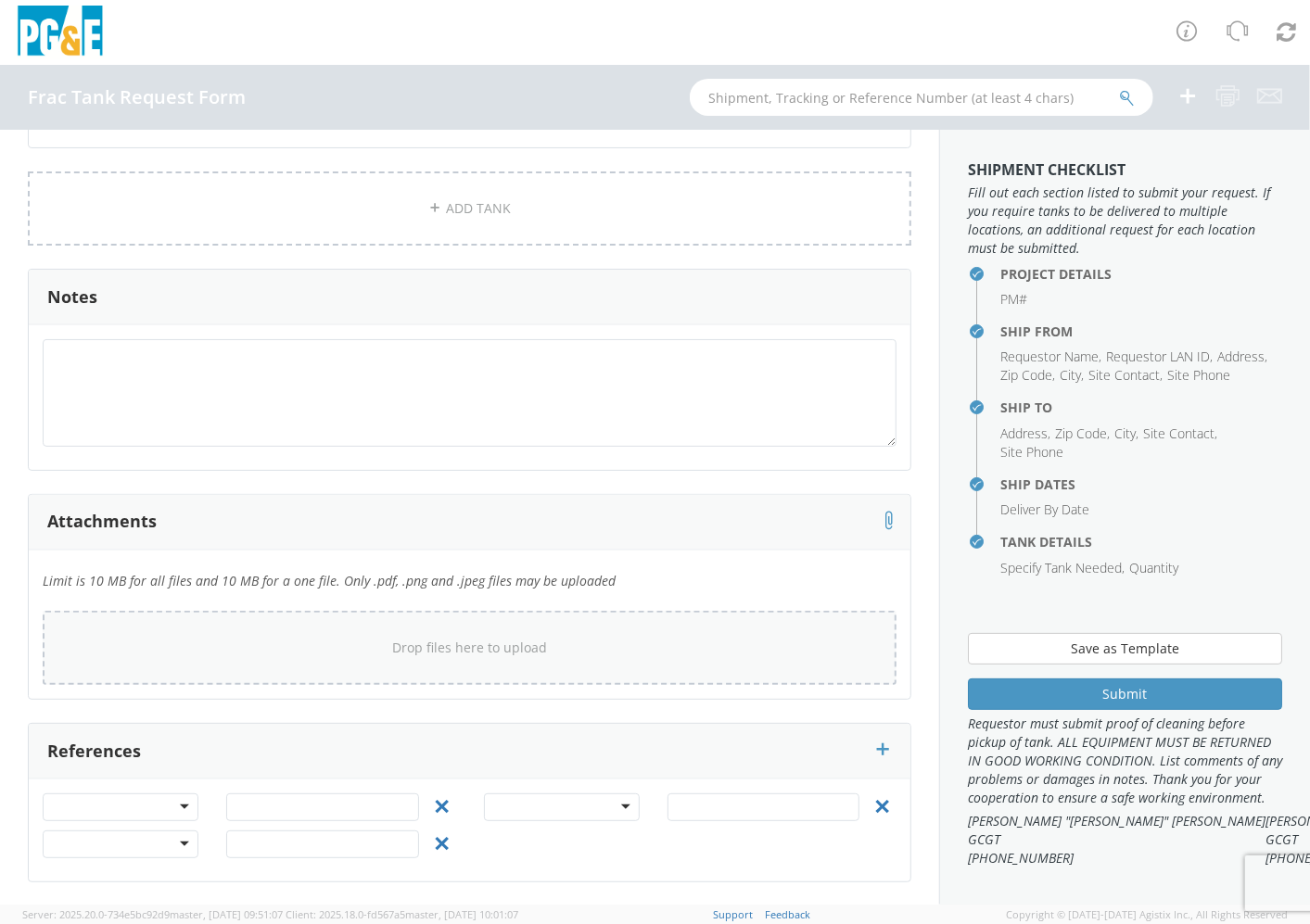
click at [468, 674] on div "Drop files here to upload" at bounding box center [470, 648] width 854 height 74
type input "C:\fakepath\[DATE] TCS - Pond 1 Frac Tank Request.pdf"
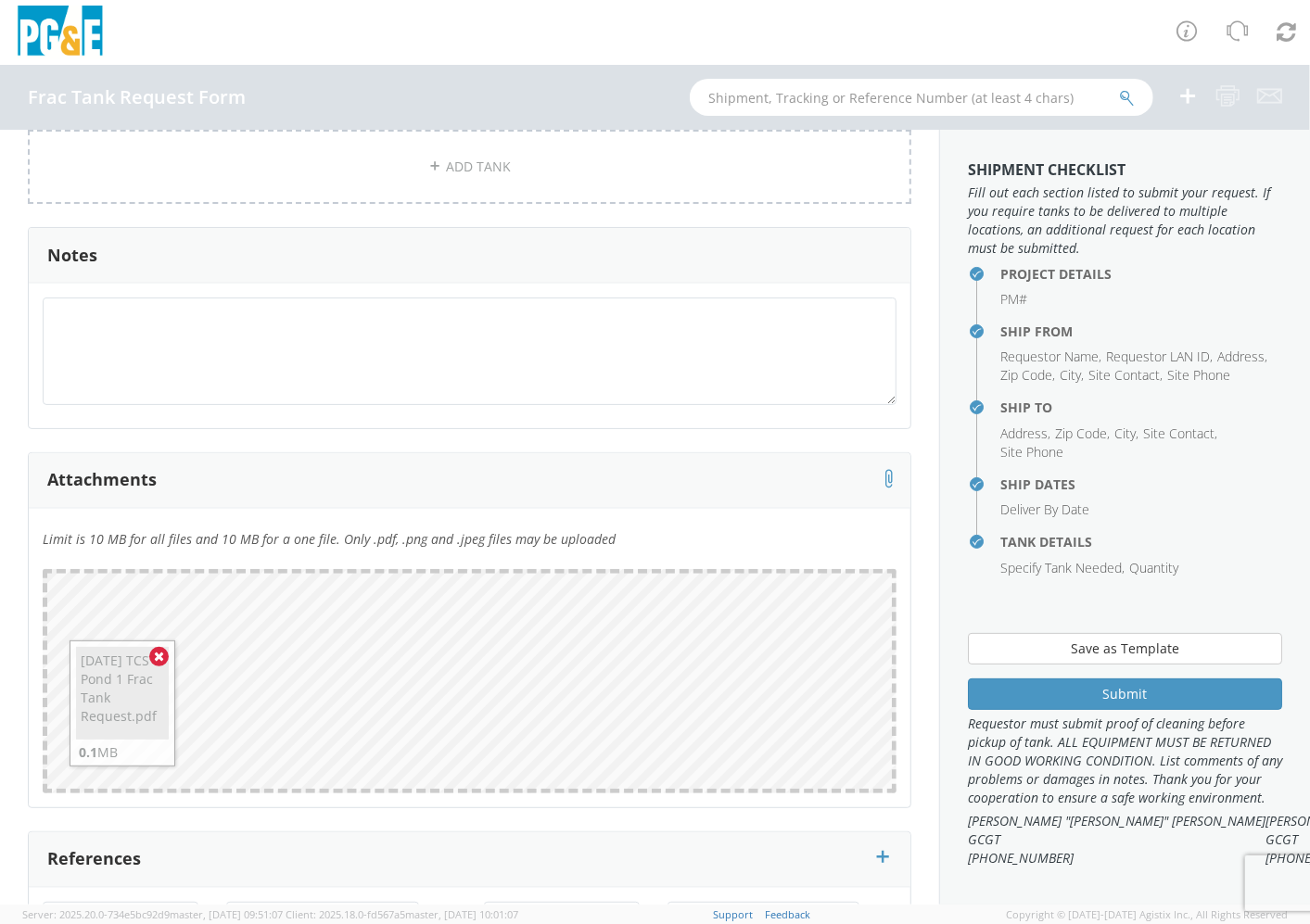
scroll to position [1477, 0]
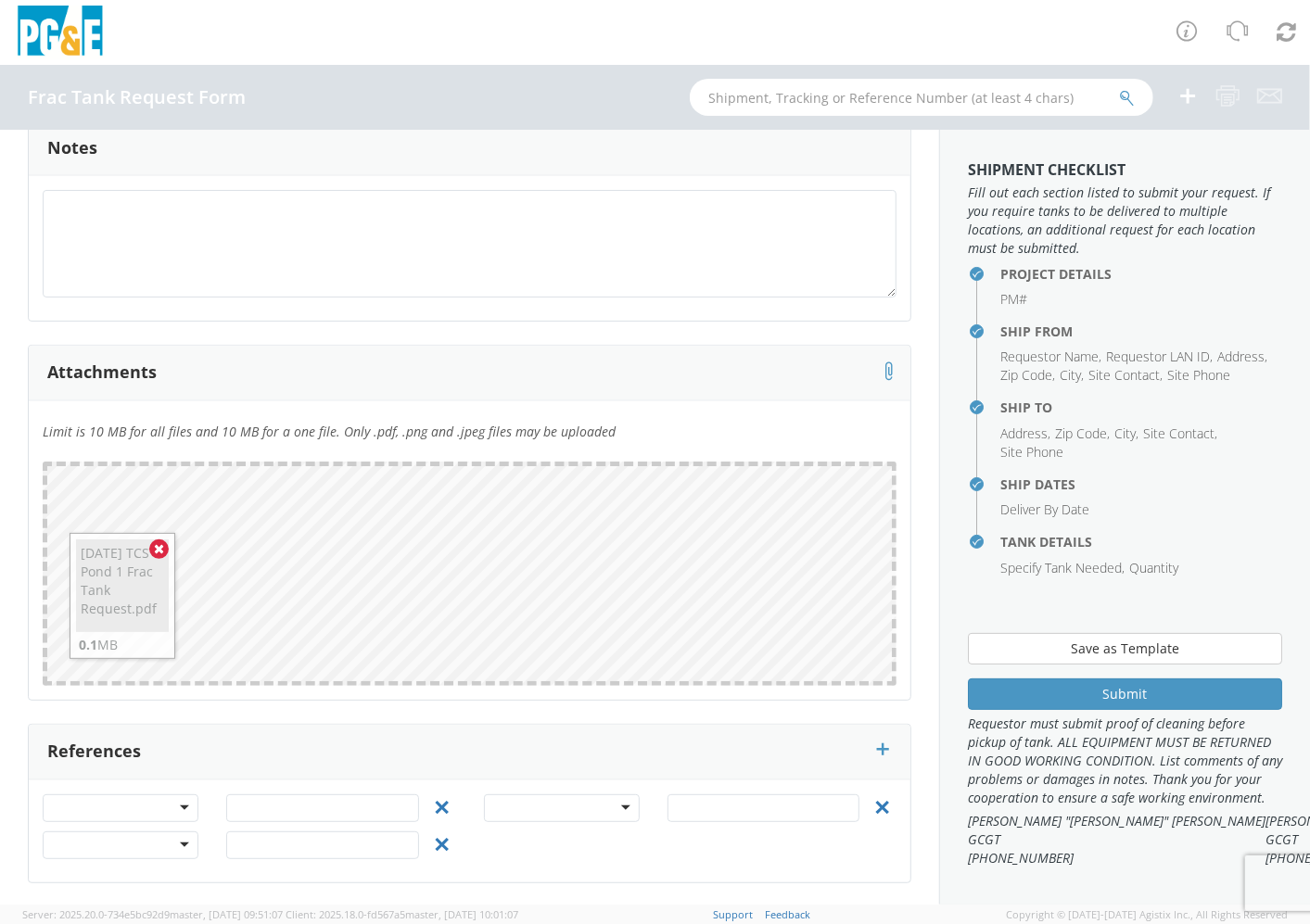
click at [187, 802] on div at bounding box center [121, 808] width 156 height 28
click at [262, 820] on input "text" at bounding box center [323, 808] width 193 height 28
type input "2009392"
drag, startPoint x: 390, startPoint y: 734, endPoint x: 399, endPoint y: 729, distance: 10.3
click at [391, 734] on div "References" at bounding box center [469, 752] width 882 height 56
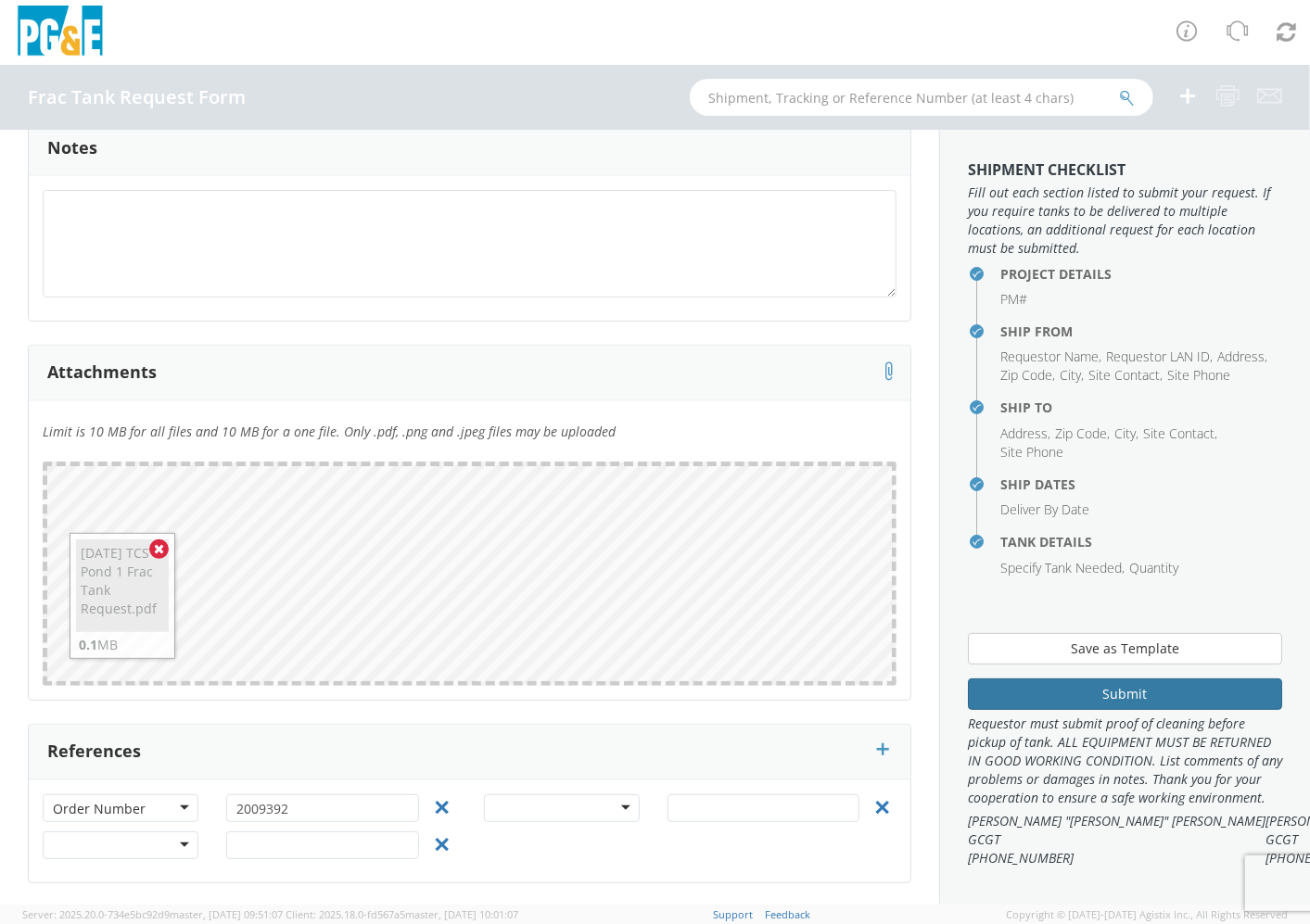
click at [911, 691] on button "Submit" at bounding box center [1125, 694] width 314 height 31
